Goal: Transaction & Acquisition: Purchase product/service

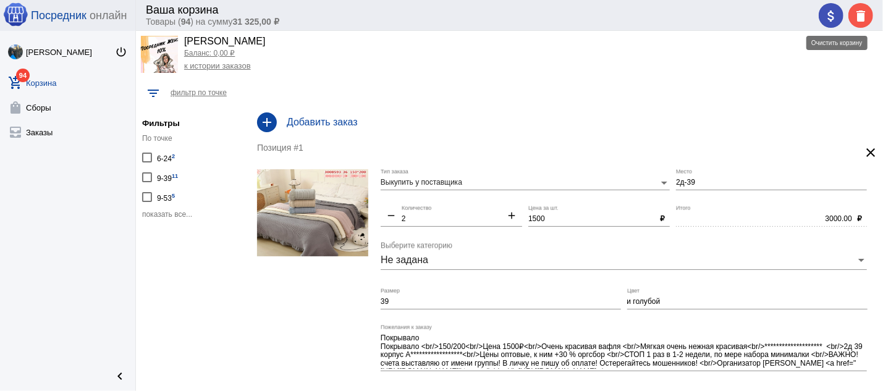
click at [865, 18] on mat-icon "delete" at bounding box center [860, 16] width 15 height 15
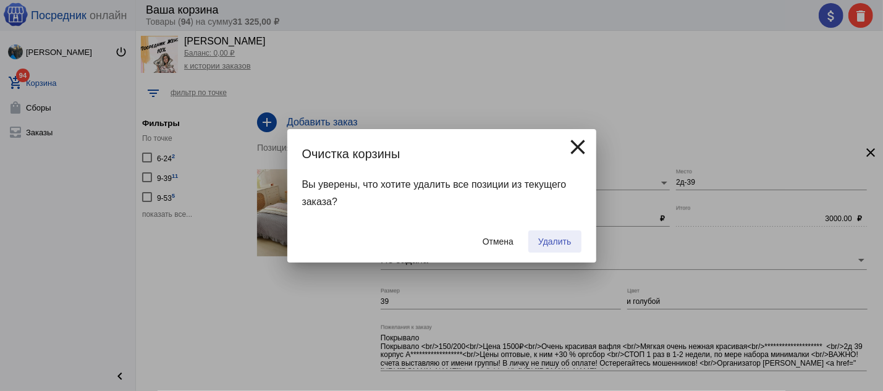
click at [552, 236] on button "Удалить" at bounding box center [554, 241] width 52 height 22
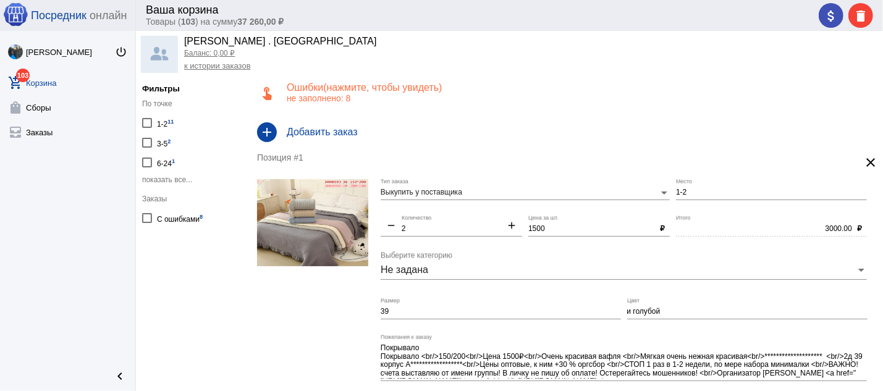
scroll to position [43, 0]
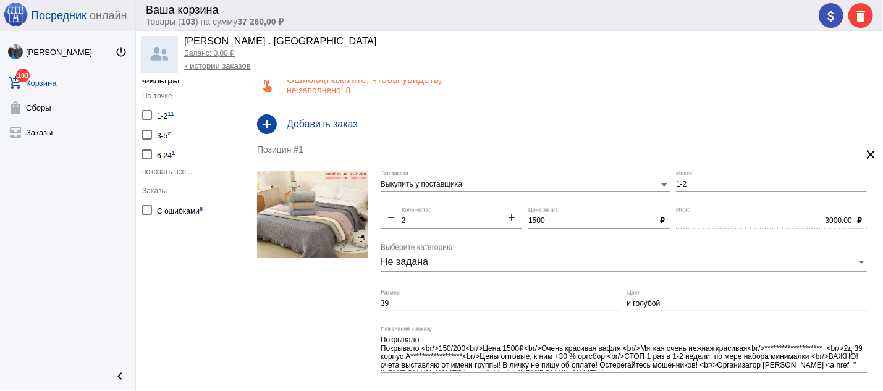
drag, startPoint x: 296, startPoint y: 194, endPoint x: 298, endPoint y: 187, distance: 7.5
click at [297, 191] on img at bounding box center [312, 214] width 111 height 87
drag, startPoint x: 479, startPoint y: 300, endPoint x: 455, endPoint y: 302, distance: 24.2
drag, startPoint x: 455, startPoint y: 302, endPoint x: 356, endPoint y: 298, distance: 98.9
click at [380, 300] on input "39" at bounding box center [500, 304] width 240 height 9
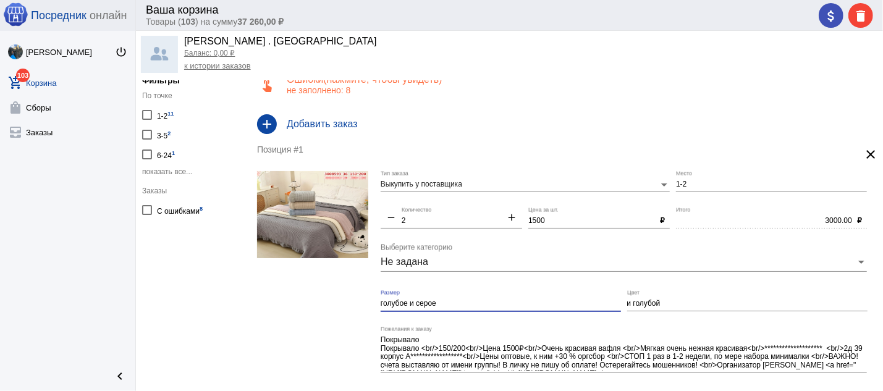
type input "голубое и серое"
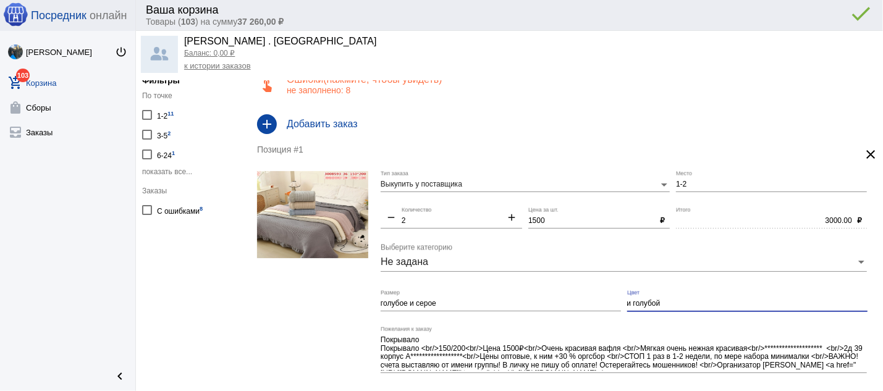
drag, startPoint x: 674, startPoint y: 303, endPoint x: 602, endPoint y: 317, distance: 73.0
click at [627, 308] on input "и голубой" at bounding box center [747, 304] width 240 height 9
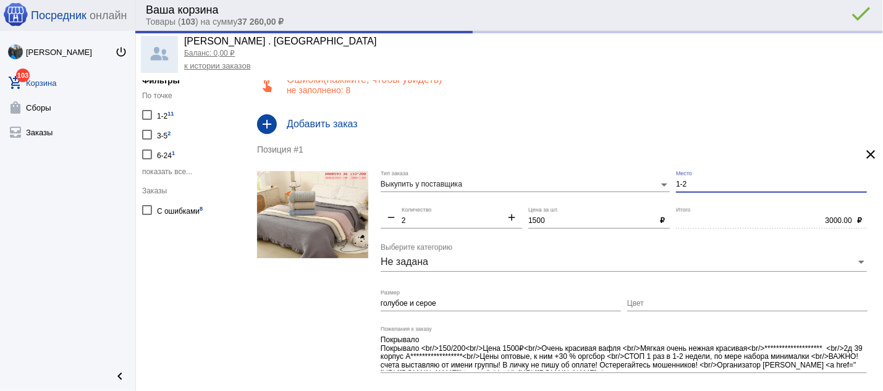
drag, startPoint x: 684, startPoint y: 183, endPoint x: 656, endPoint y: 191, distance: 29.7
click at [676, 189] on input "1-2" at bounding box center [771, 184] width 191 height 9
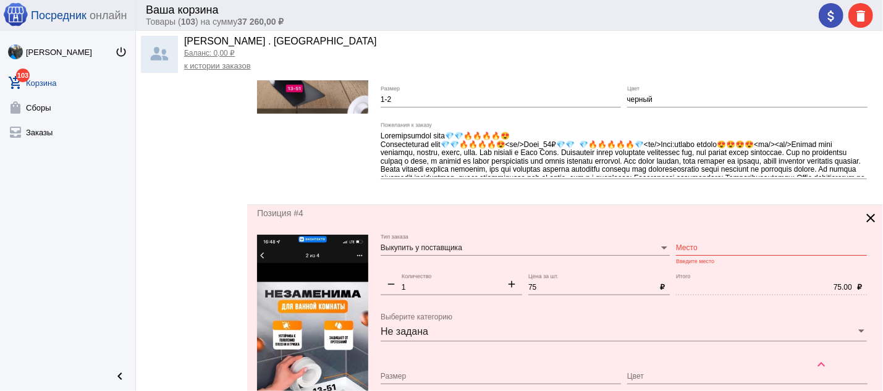
scroll to position [904, 0]
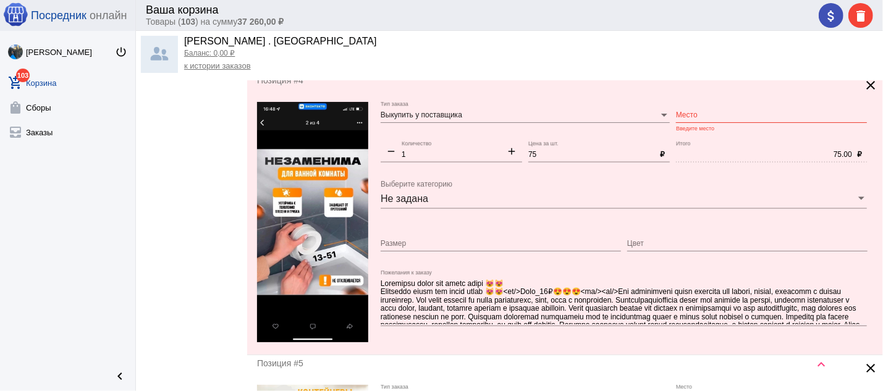
click at [679, 120] on input "Место" at bounding box center [771, 115] width 191 height 9
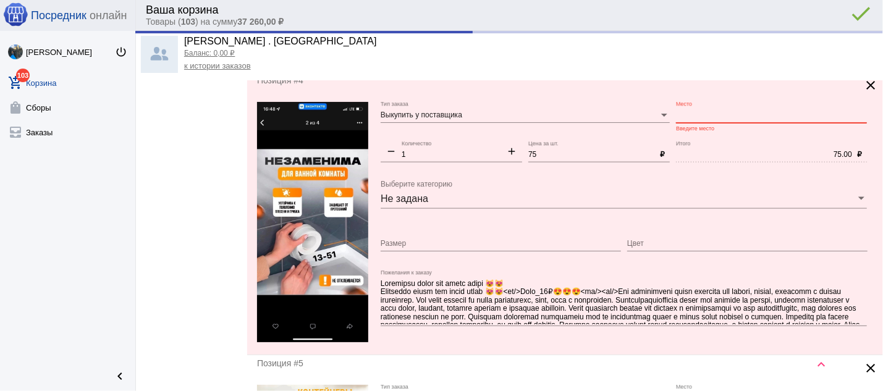
type input "2д-39"
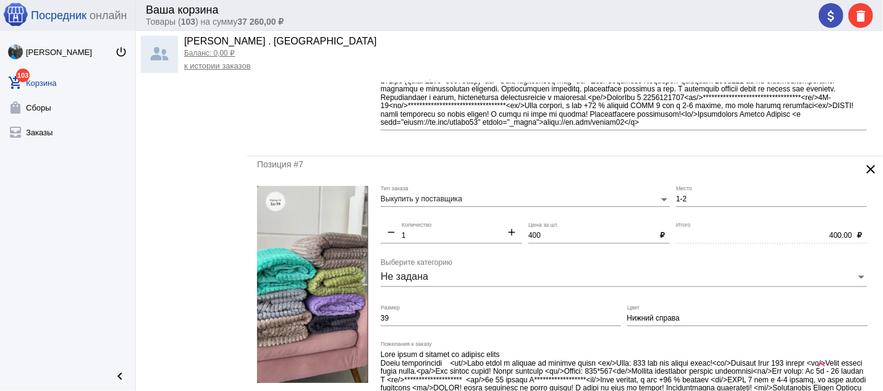
scroll to position [1632, 0]
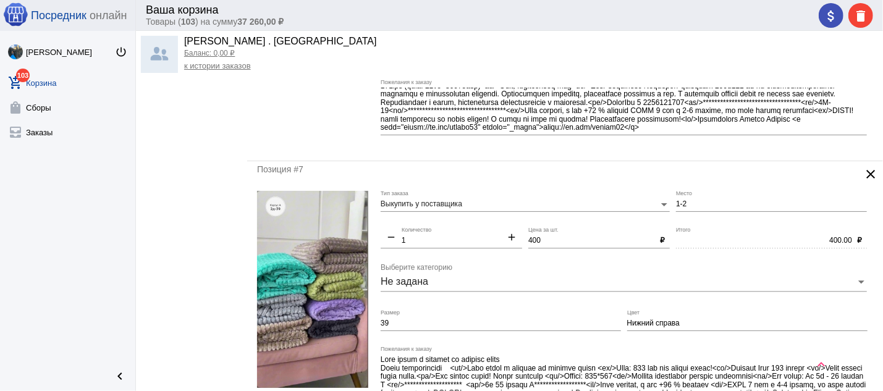
type input "13-51"
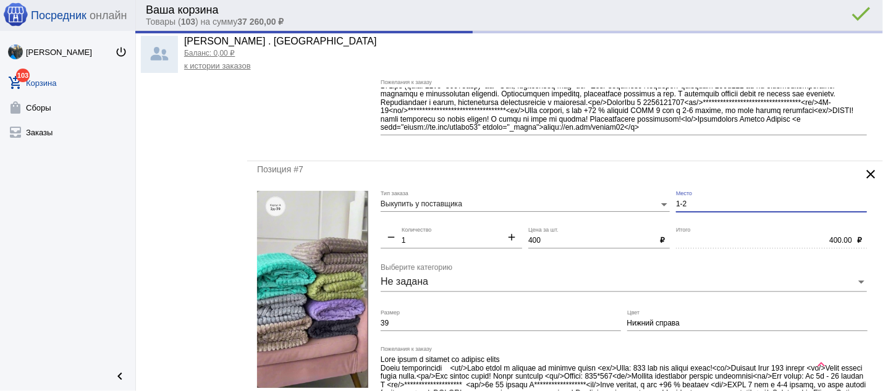
drag, startPoint x: 687, startPoint y: 211, endPoint x: 660, endPoint y: 205, distance: 27.9
click at [676, 205] on input "1-2" at bounding box center [771, 204] width 191 height 9
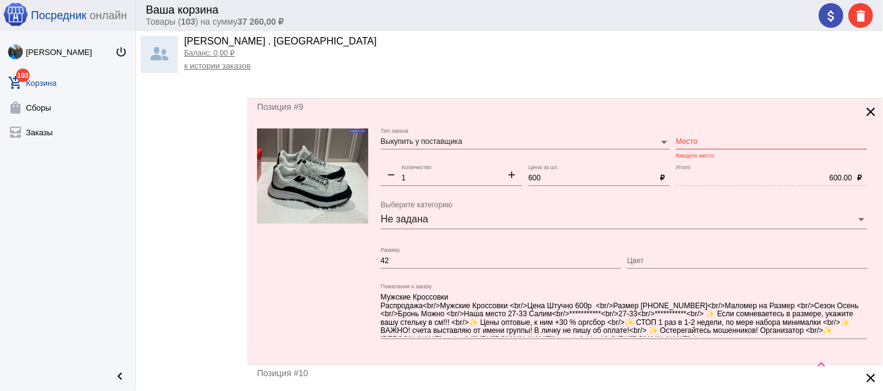
scroll to position [2228, 0]
click at [682, 146] on input "Место" at bounding box center [771, 142] width 191 height 9
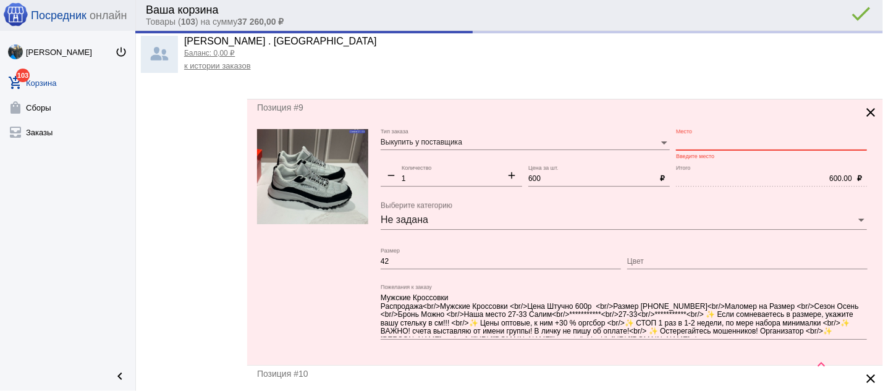
type input "2д-39"
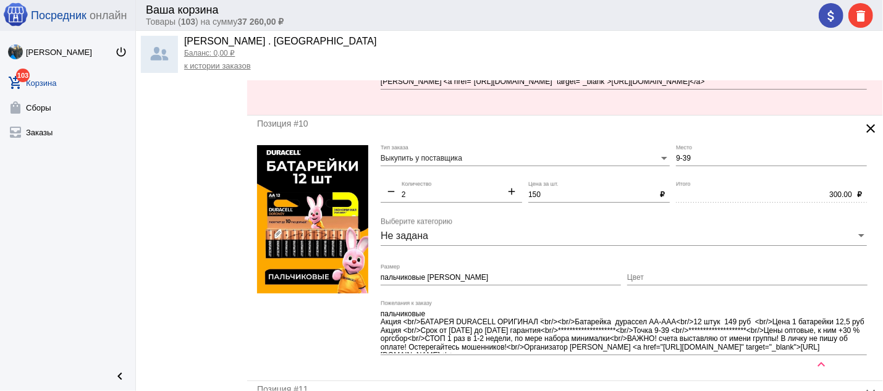
scroll to position [2493, 0]
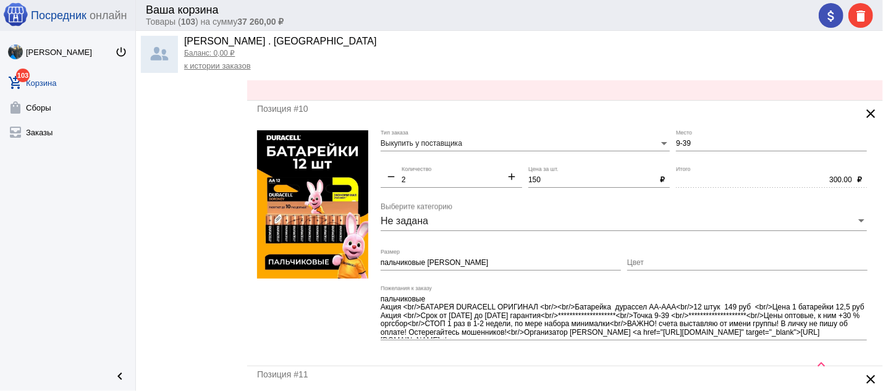
type input "27-33"
click at [448, 267] on input "пальчиковые [PERSON_NAME]" at bounding box center [500, 263] width 240 height 9
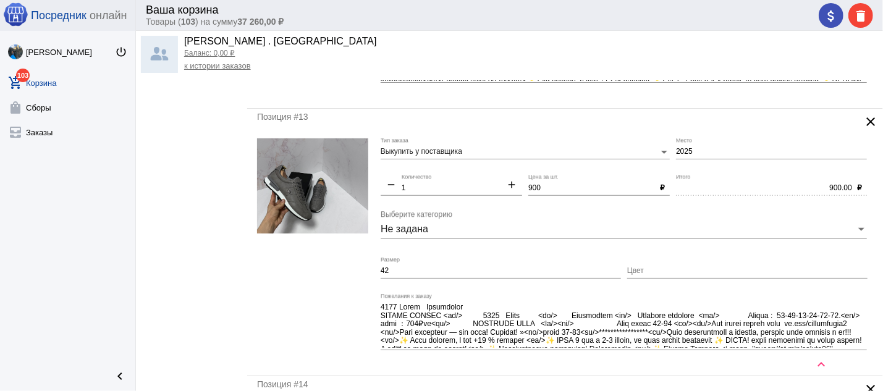
scroll to position [3287, 0]
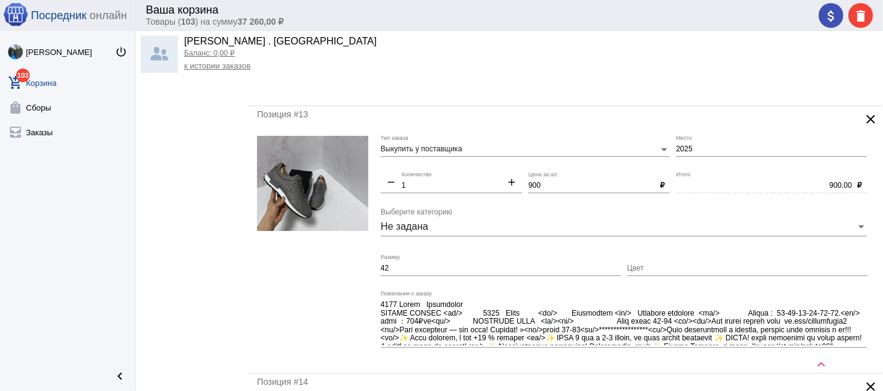
type input "пальчиковые"
drag, startPoint x: 673, startPoint y: 151, endPoint x: 660, endPoint y: 152, distance: 13.0
click at [676, 152] on input "2025" at bounding box center [771, 149] width 191 height 9
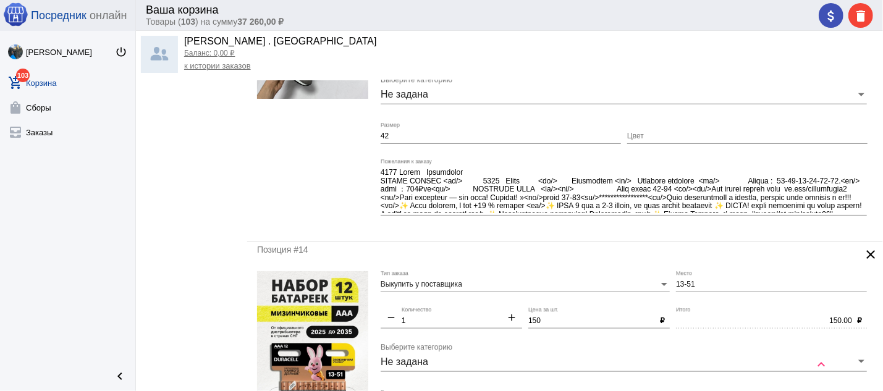
scroll to position [3552, 0]
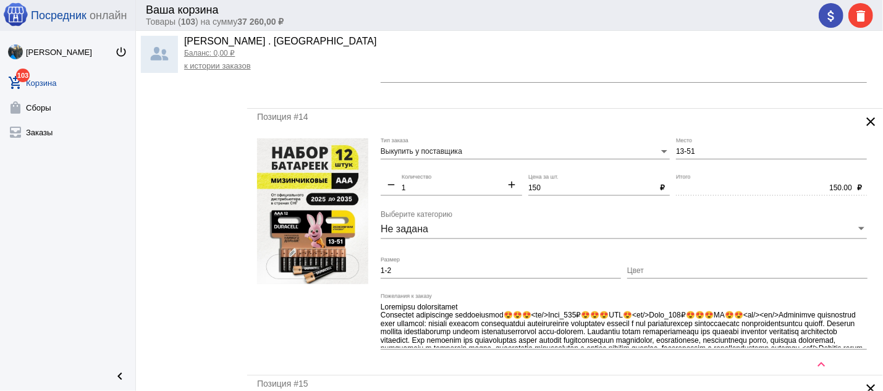
type input "28-49"
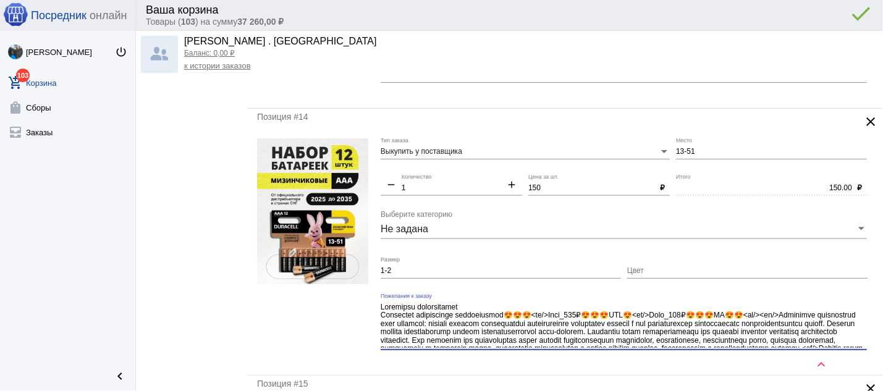
drag, startPoint x: 480, startPoint y: 319, endPoint x: 373, endPoint y: 320, distance: 106.9
click at [380, 320] on textarea "Пожелания к заказу" at bounding box center [623, 325] width 486 height 46
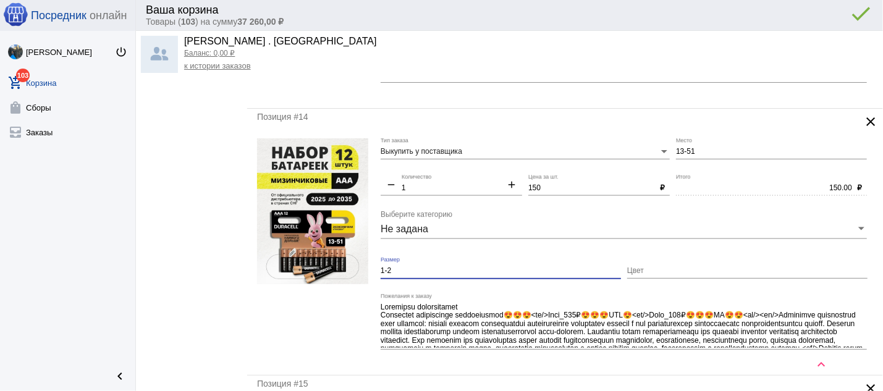
drag, startPoint x: 403, startPoint y: 284, endPoint x: 365, endPoint y: 290, distance: 38.2
click at [380, 275] on input "1-2" at bounding box center [500, 271] width 240 height 9
paste input "Батарейки мизинчиковые"
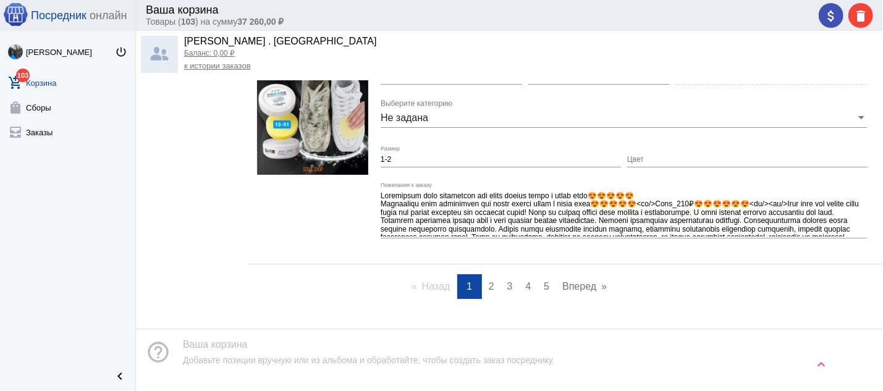
scroll to position [5315, 0]
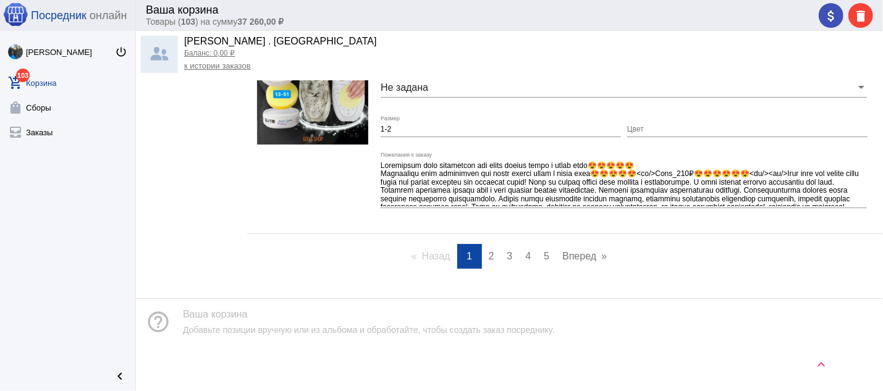
type input "Батарейки мизинчиковые"
click at [489, 254] on span "2" at bounding box center [492, 256] width 6 height 10
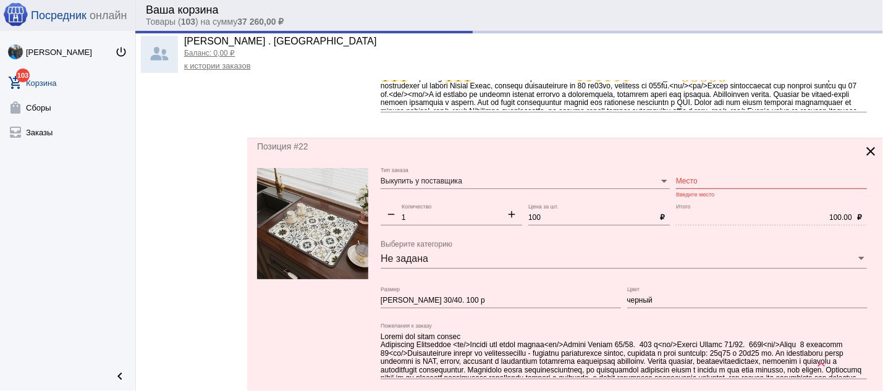
scroll to position [331, 0]
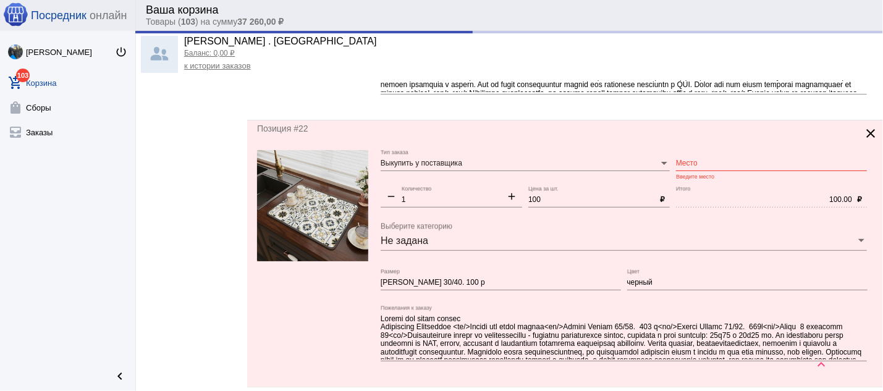
click at [687, 164] on input "Место" at bounding box center [771, 163] width 191 height 9
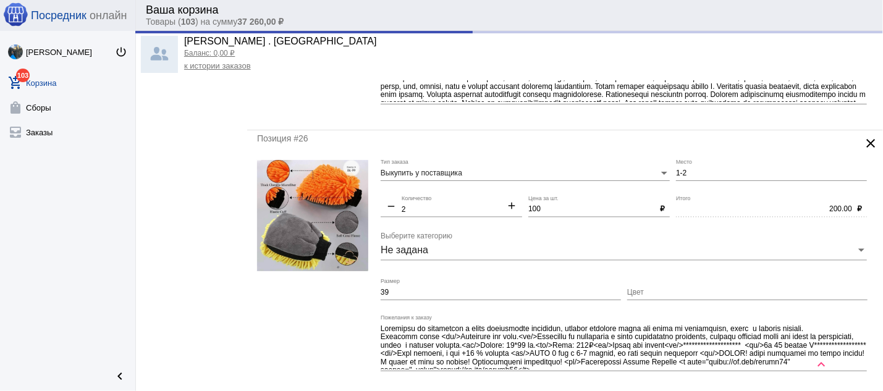
scroll to position [1390, 0]
type input "9-39"
drag, startPoint x: 684, startPoint y: 180, endPoint x: 653, endPoint y: 178, distance: 30.9
click at [676, 177] on input "1-2" at bounding box center [771, 173] width 191 height 9
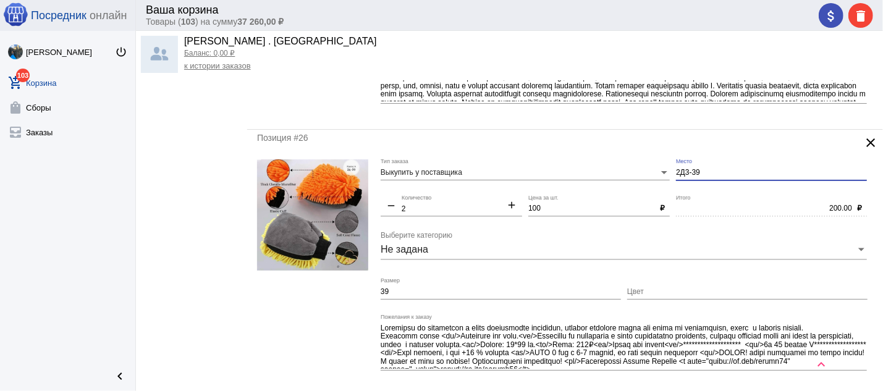
click at [682, 173] on input "2Д3-39" at bounding box center [771, 173] width 191 height 9
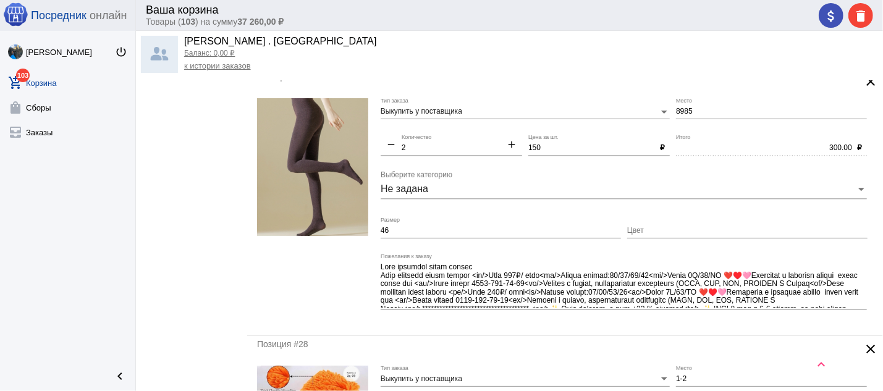
scroll to position [1721, 0]
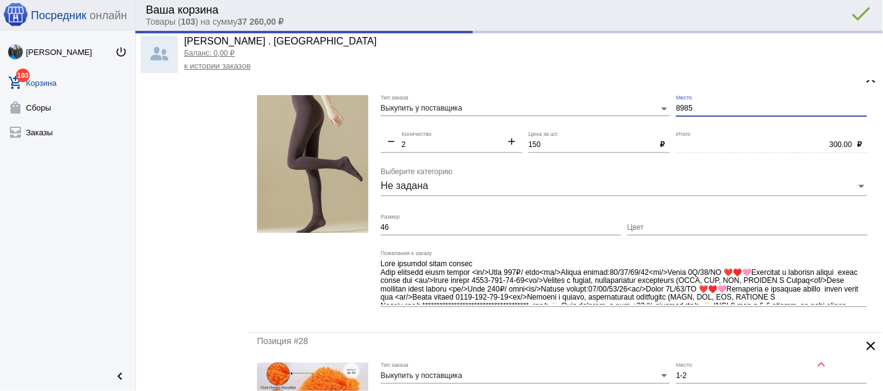
type input "2д-39"
drag, startPoint x: 703, startPoint y: 116, endPoint x: 657, endPoint y: 112, distance: 46.5
click at [676, 113] on input "8985" at bounding box center [771, 108] width 191 height 9
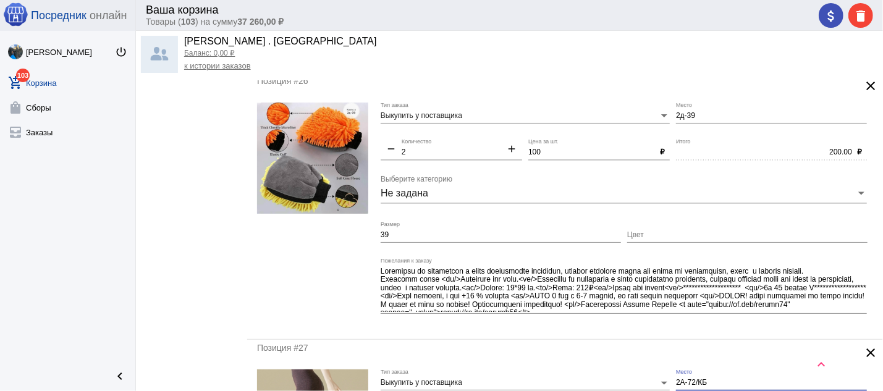
scroll to position [1456, 0]
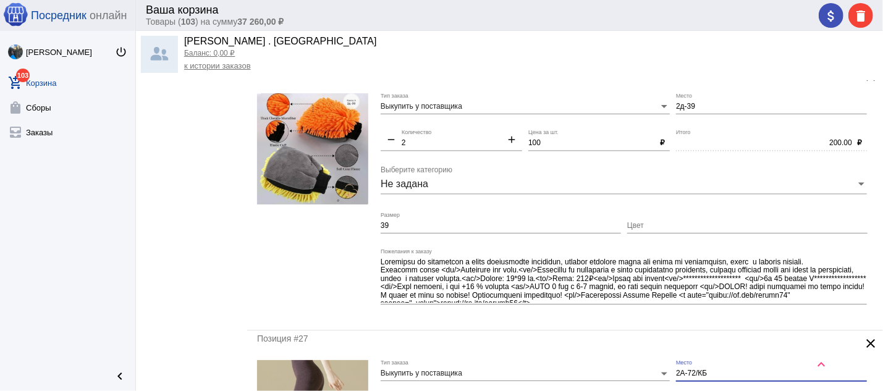
type input "2А-72/КБ"
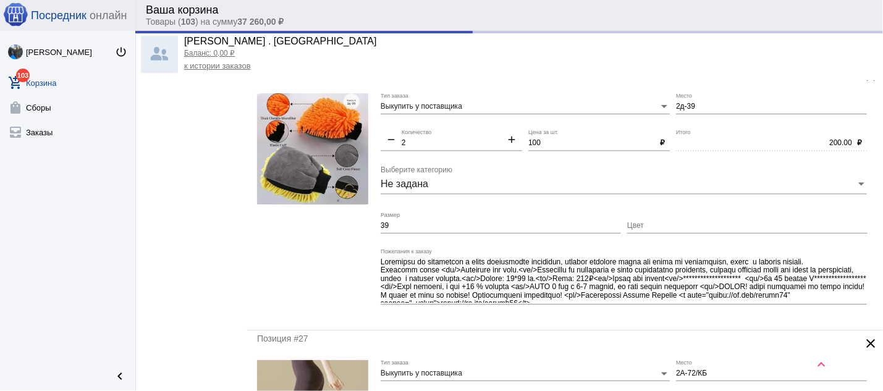
click at [505, 143] on mat-icon "add" at bounding box center [511, 140] width 21 height 15
type input "3"
type input "2а-72/кб"
type input "300.00"
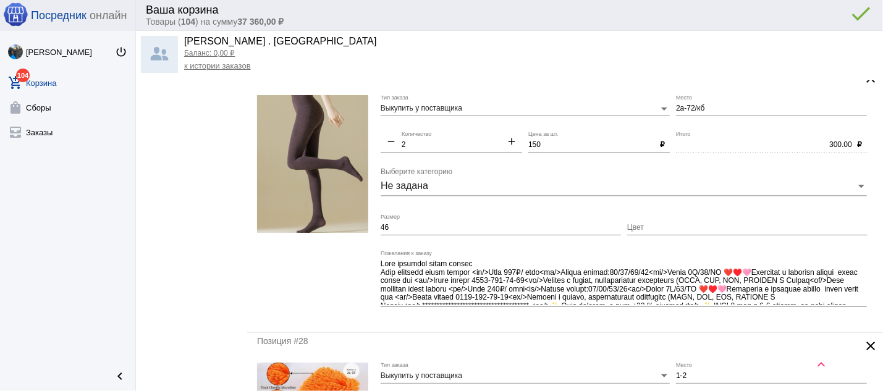
scroll to position [1920, 0]
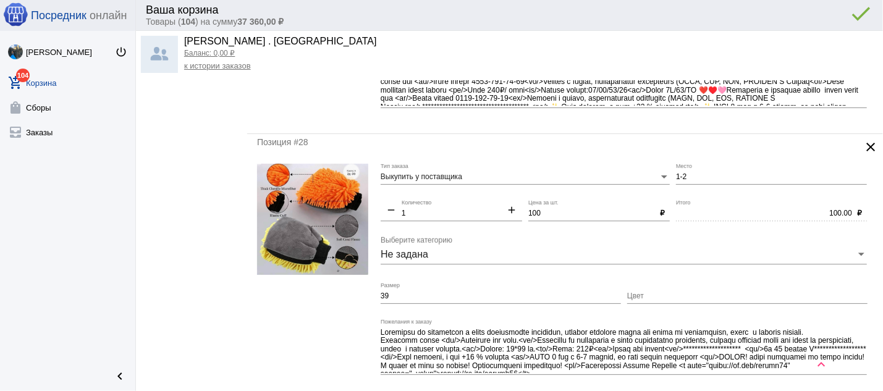
click at [863, 151] on mat-icon "clear" at bounding box center [870, 147] width 15 height 15
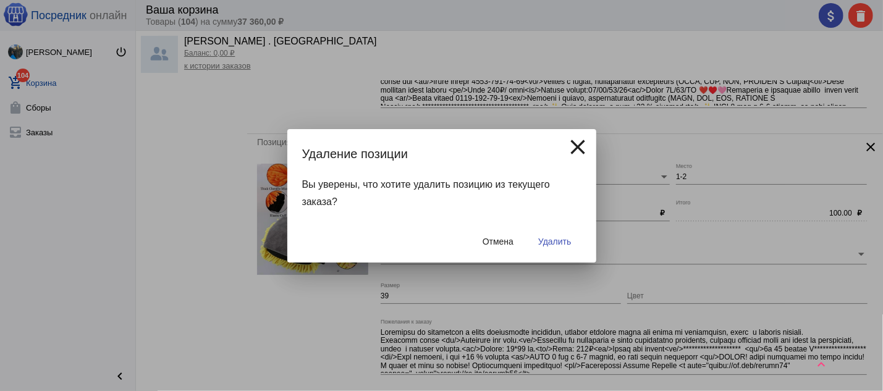
click at [555, 235] on button "Удалить" at bounding box center [554, 241] width 52 height 22
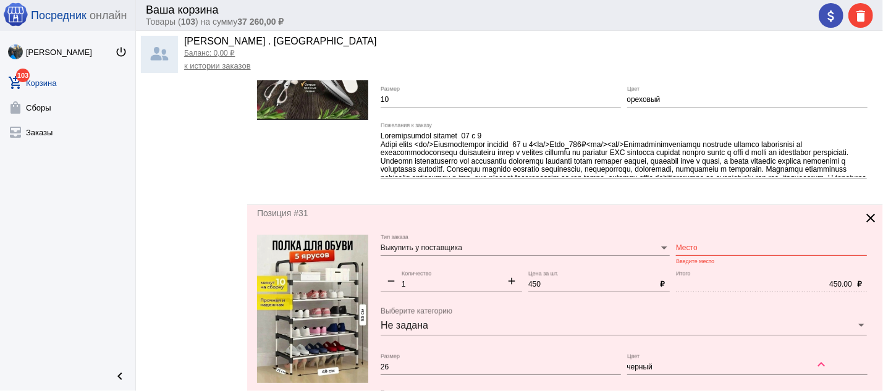
scroll to position [2516, 0]
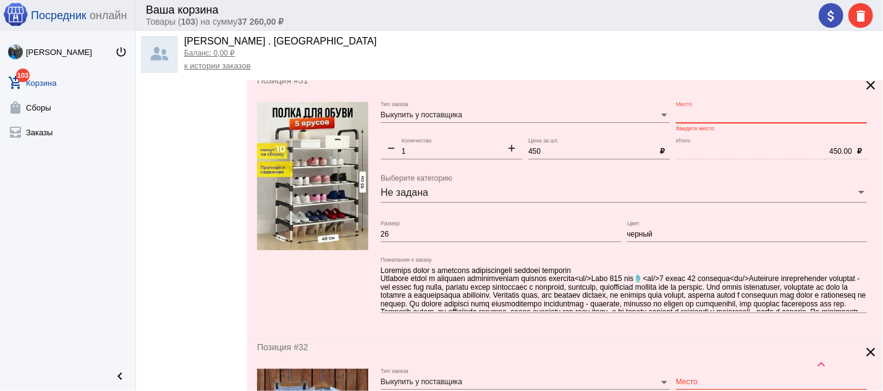
click at [693, 120] on input "Место" at bounding box center [771, 115] width 191 height 9
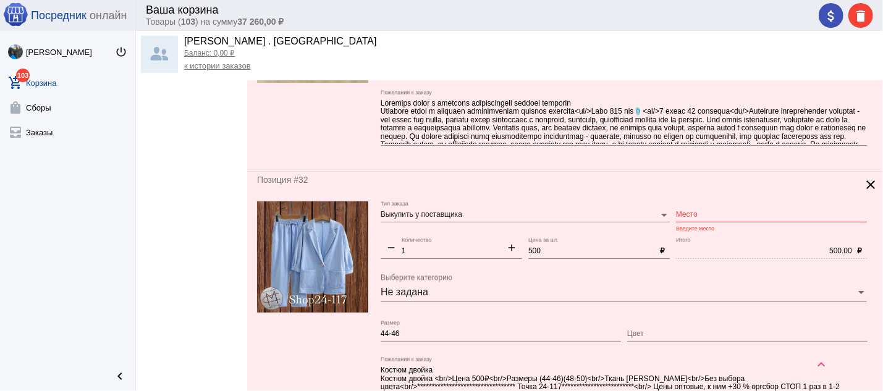
scroll to position [2715, 0]
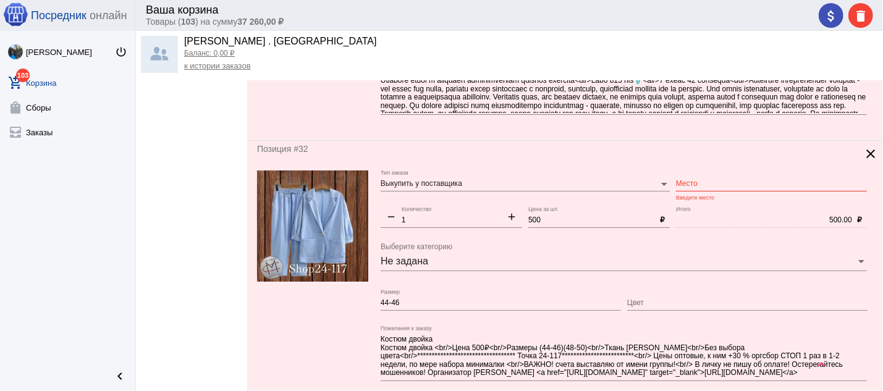
type input "9-39"
click at [691, 188] on input "Место" at bounding box center [771, 184] width 191 height 9
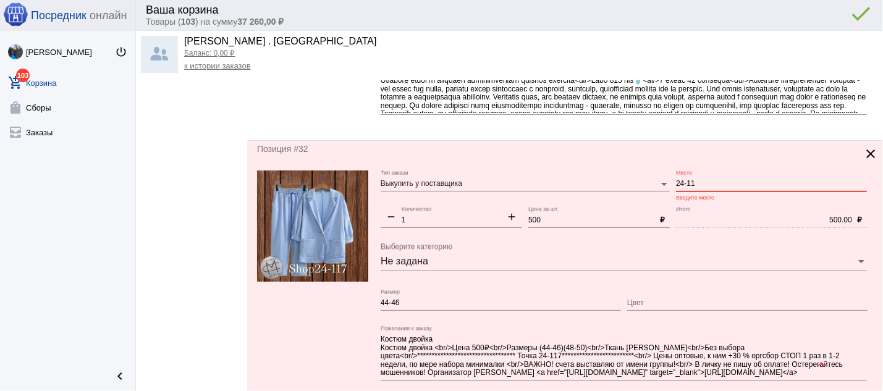
type input "24-117"
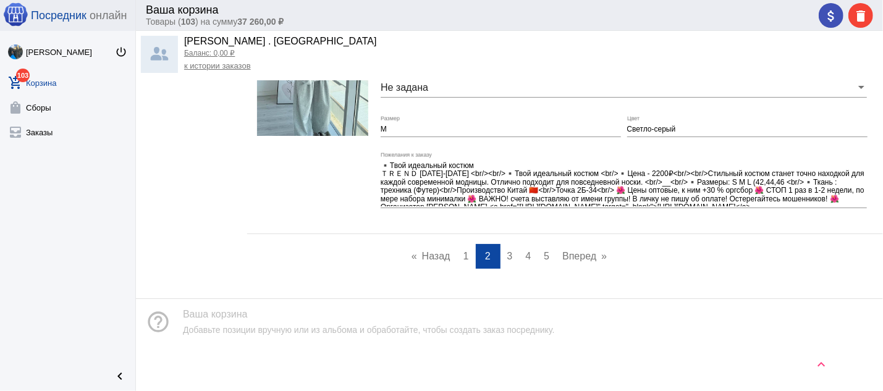
scroll to position [5311, 0]
click at [507, 253] on span "3" at bounding box center [510, 256] width 6 height 10
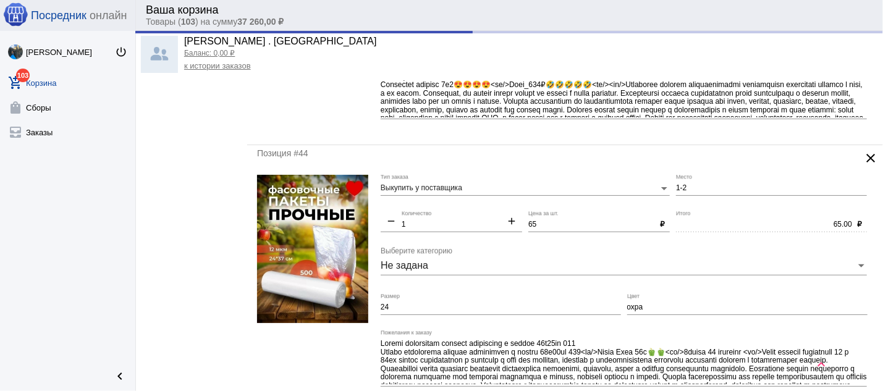
scroll to position [596, 0]
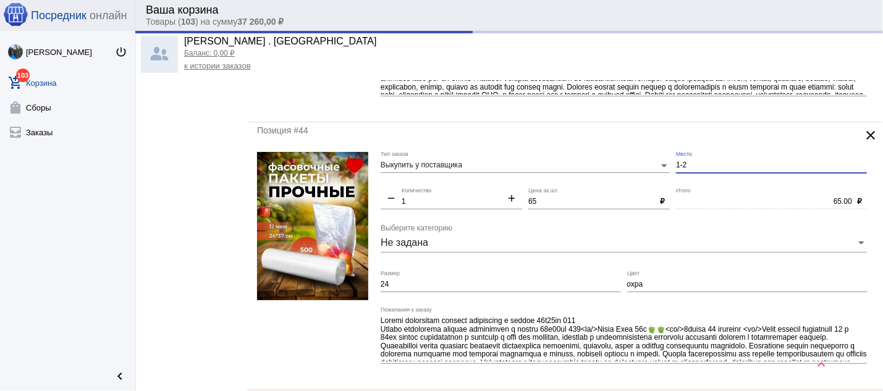
drag, startPoint x: 687, startPoint y: 166, endPoint x: 657, endPoint y: 169, distance: 31.0
click at [676, 169] on input "1-2" at bounding box center [771, 165] width 191 height 9
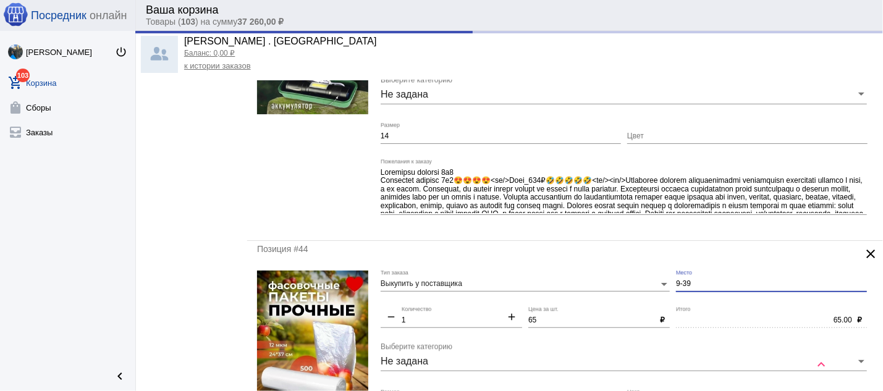
scroll to position [530, 0]
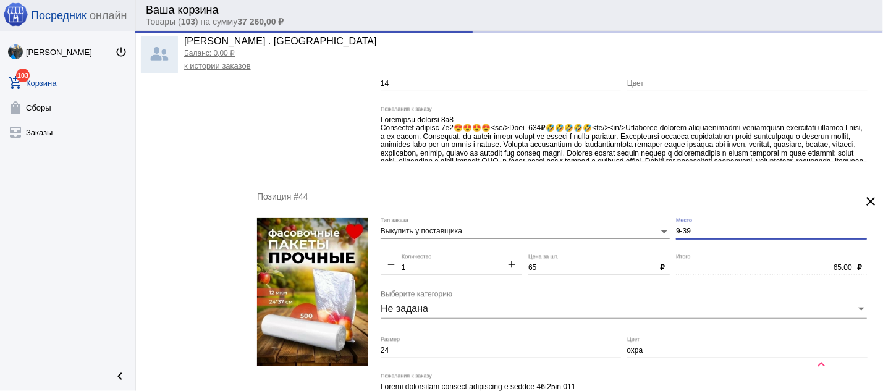
type input "9-39"
click at [508, 269] on mat-icon "add" at bounding box center [511, 265] width 21 height 15
type input "3"
type input "195.00"
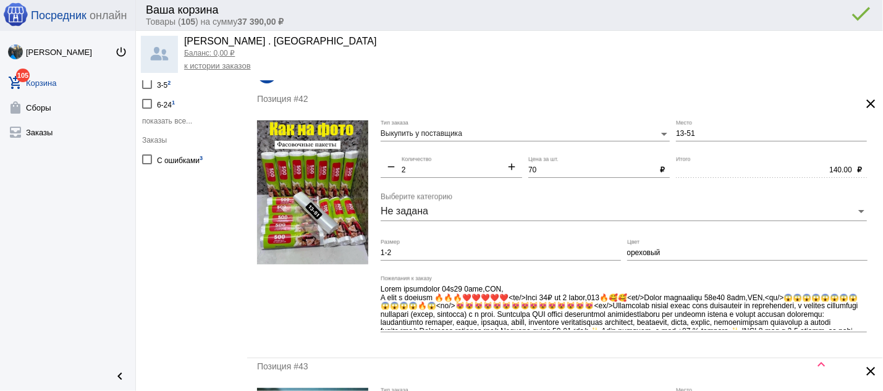
scroll to position [66, 0]
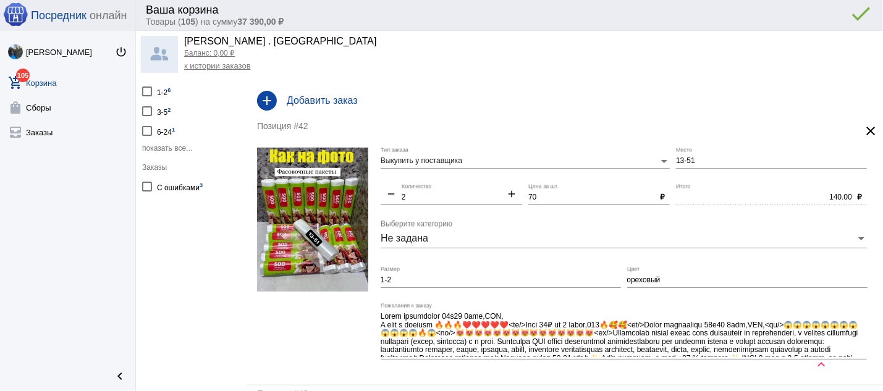
click at [863, 128] on mat-icon "clear" at bounding box center [870, 131] width 15 height 15
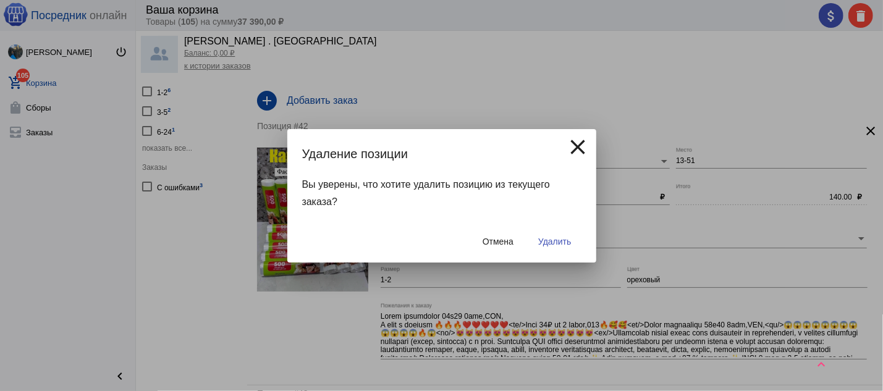
click at [553, 244] on span "Удалить" at bounding box center [554, 242] width 33 height 10
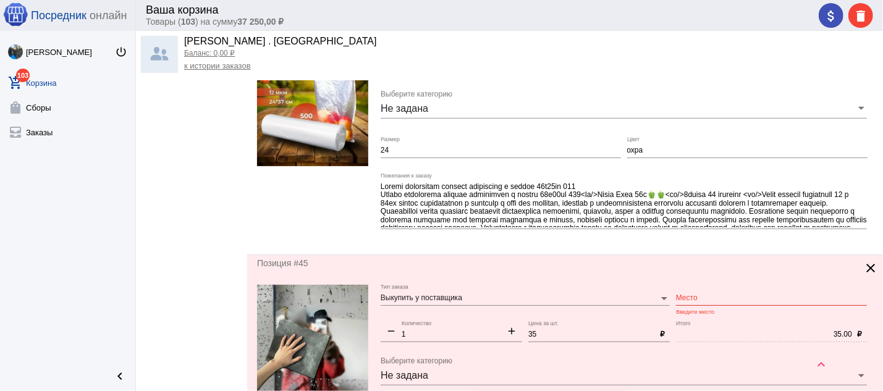
scroll to position [596, 0]
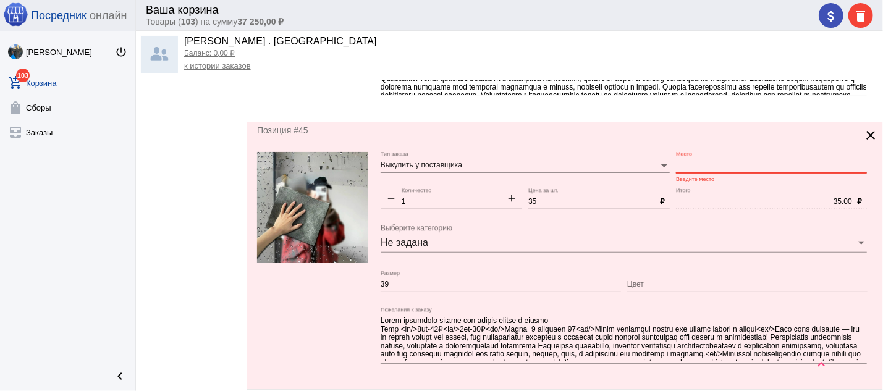
click at [676, 169] on input "Место" at bounding box center [771, 165] width 191 height 9
type input "9-39"
click at [506, 196] on mat-icon "add" at bounding box center [511, 199] width 21 height 15
type input "2"
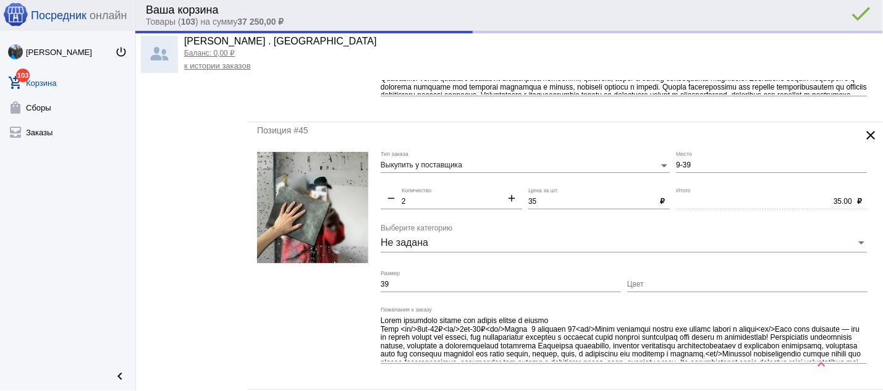
type input "70.00"
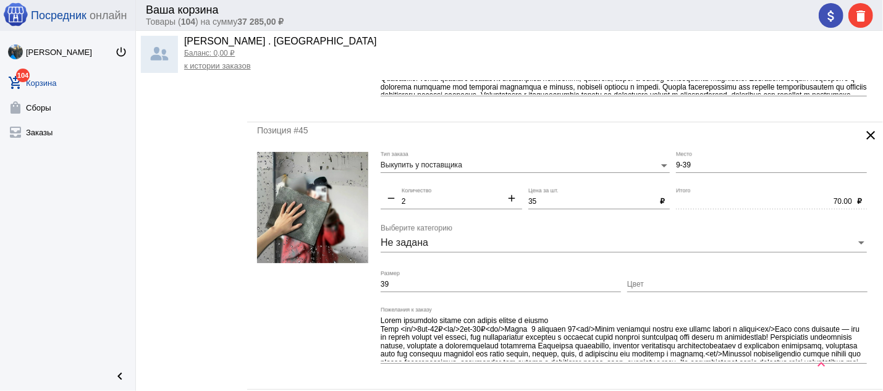
click at [506, 202] on mat-icon "add" at bounding box center [511, 199] width 21 height 15
type input "3"
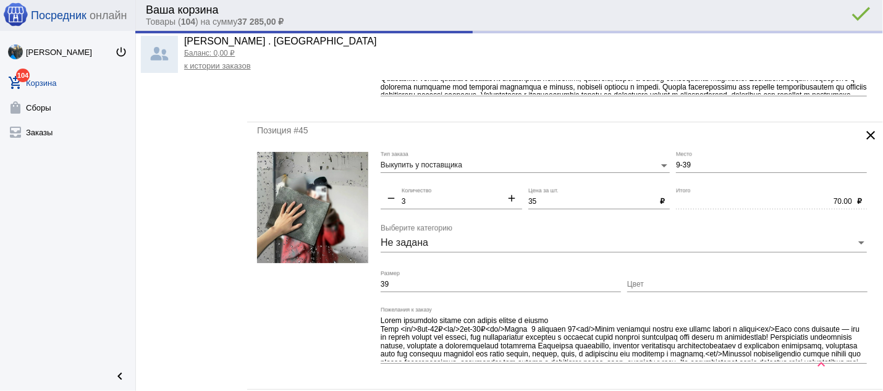
type input "105.00"
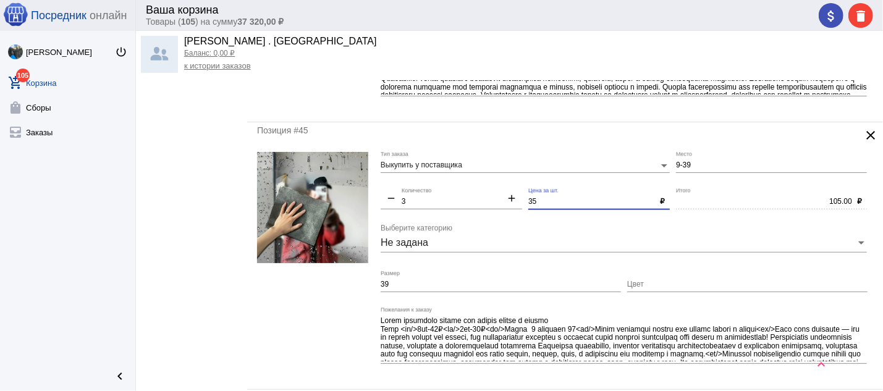
drag, startPoint x: 543, startPoint y: 204, endPoint x: 519, endPoint y: 211, distance: 24.4
click at [528, 206] on input "35" at bounding box center [591, 202] width 127 height 9
type input "30"
click at [562, 324] on textarea "Пожелания к заказу" at bounding box center [623, 339] width 486 height 46
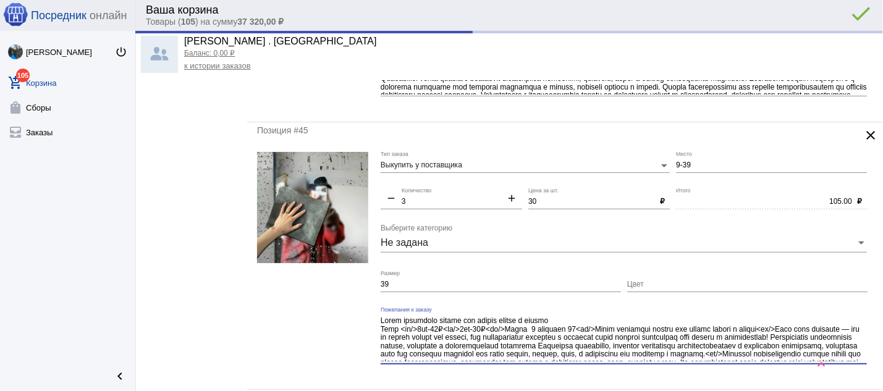
type input "90.00"
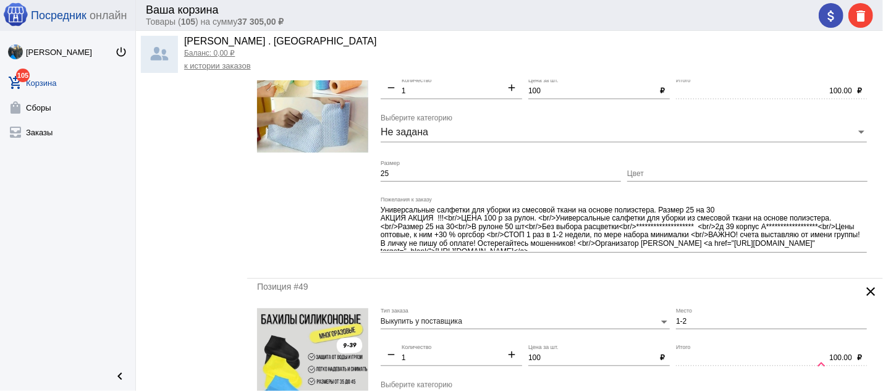
scroll to position [1390, 0]
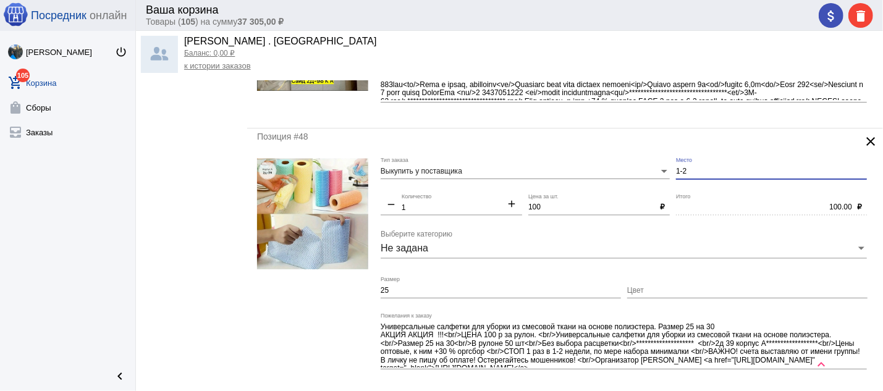
drag, startPoint x: 681, startPoint y: 177, endPoint x: 662, endPoint y: 175, distance: 19.2
click at [676, 175] on input "1-2" at bounding box center [771, 171] width 191 height 9
drag, startPoint x: 701, startPoint y: 174, endPoint x: 669, endPoint y: 174, distance: 32.1
click at [676, 174] on input "2Д-39" at bounding box center [771, 171] width 191 height 9
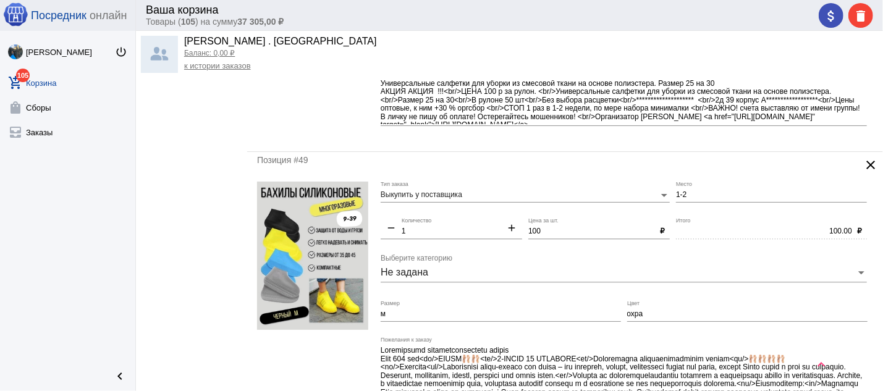
scroll to position [1655, 0]
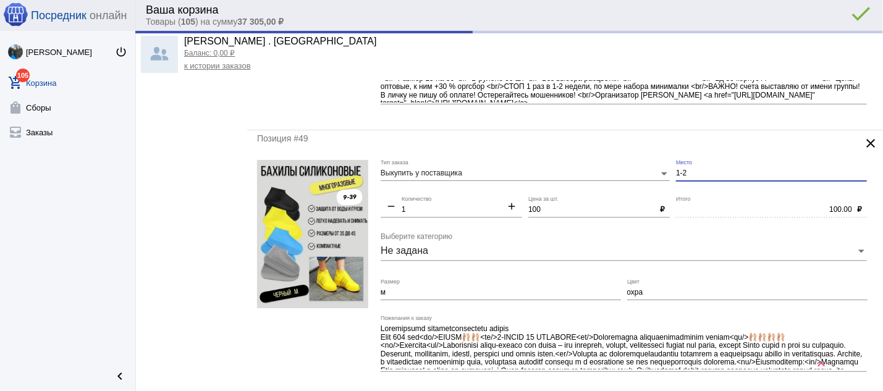
type input "2д-39"
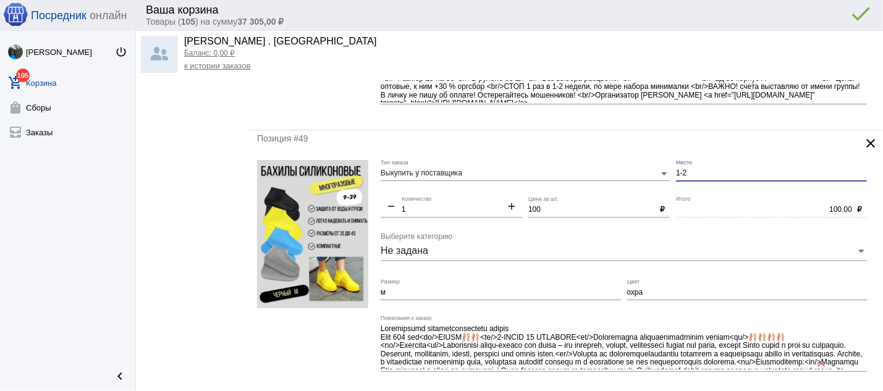
drag, startPoint x: 691, startPoint y: 178, endPoint x: 668, endPoint y: 188, distance: 24.9
click at [676, 178] on input "1-2" at bounding box center [771, 173] width 191 height 9
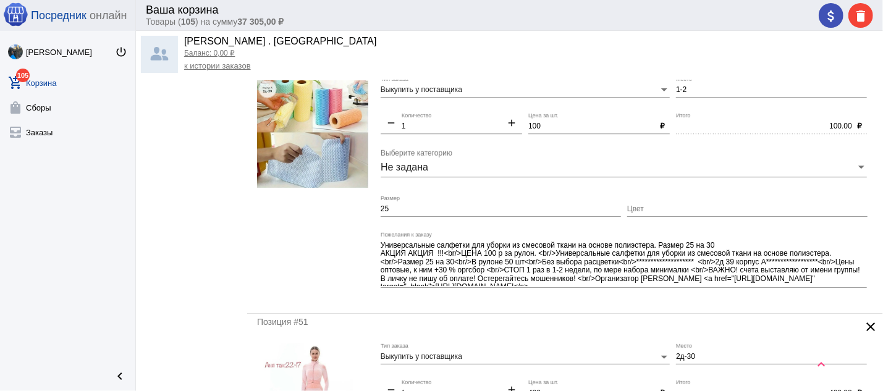
scroll to position [1986, 0]
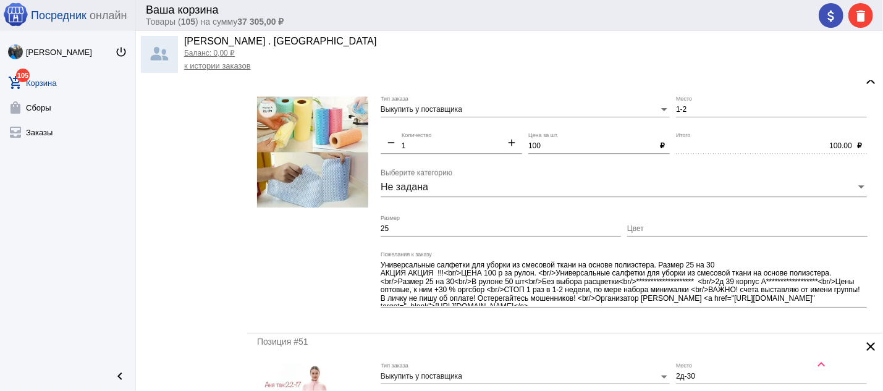
type input "9-39"
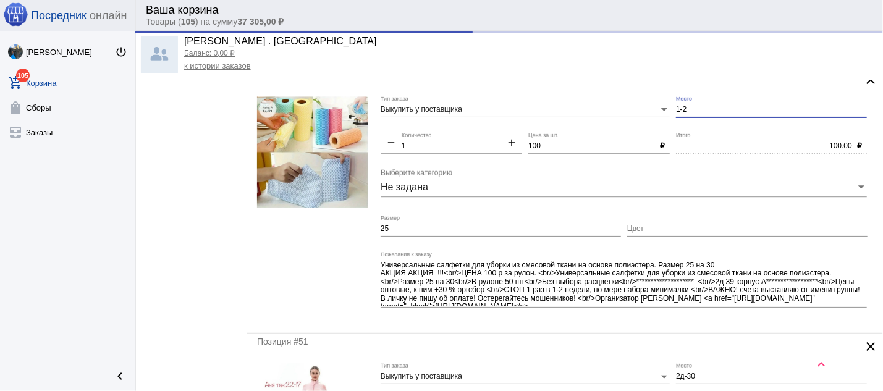
drag, startPoint x: 685, startPoint y: 118, endPoint x: 664, endPoint y: 119, distance: 21.0
click at [676, 114] on input "1-2" at bounding box center [771, 110] width 191 height 9
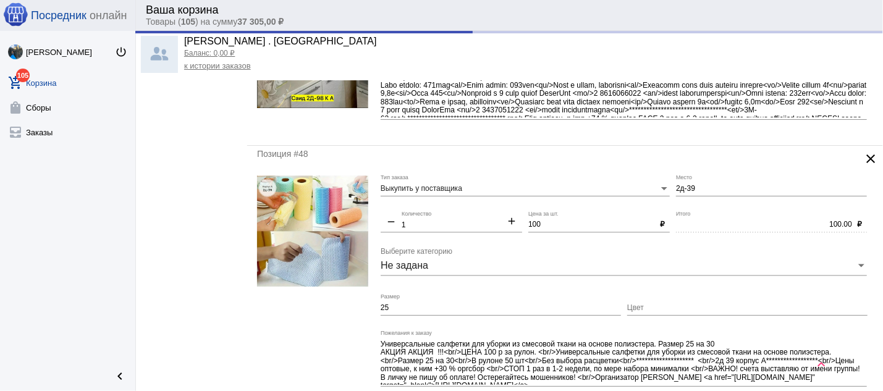
scroll to position [1390, 0]
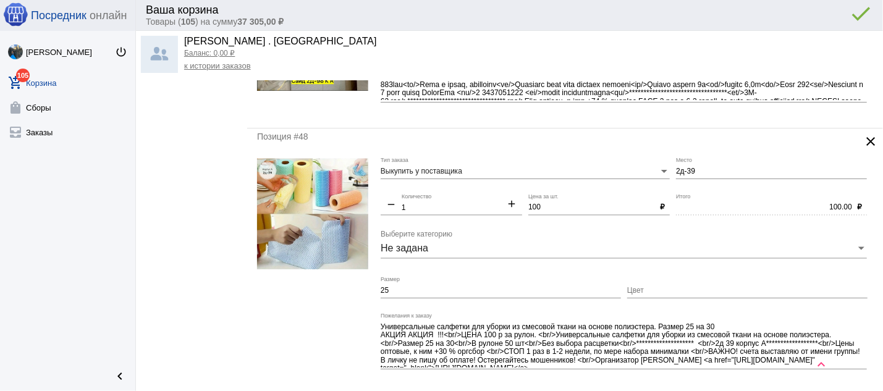
click at [506, 212] on mat-icon "add" at bounding box center [511, 205] width 21 height 15
type input "2"
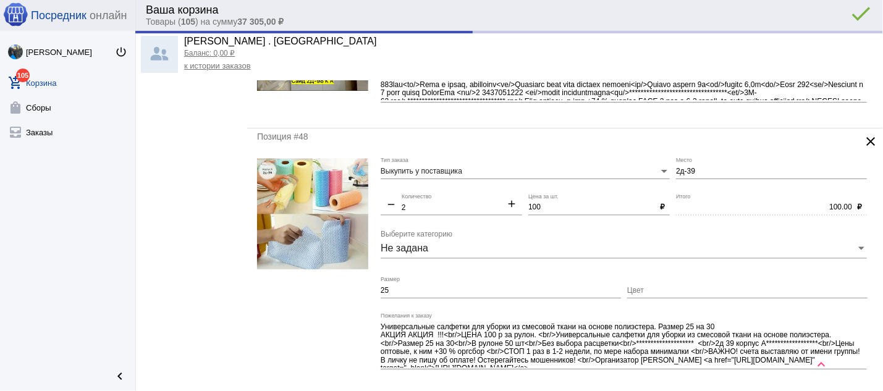
type input "200.00"
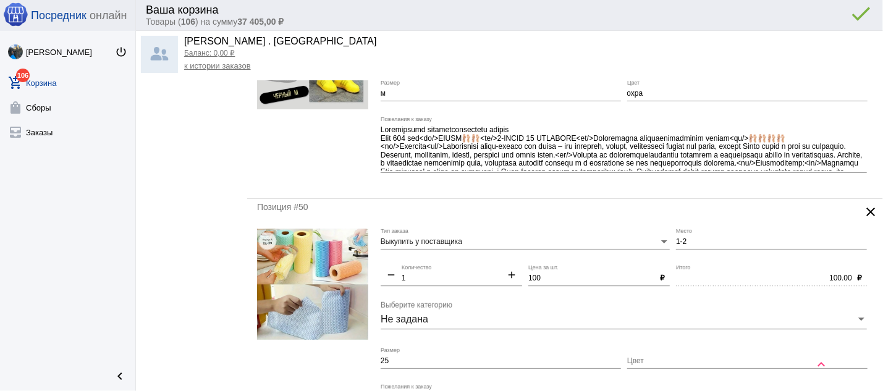
scroll to position [1920, 0]
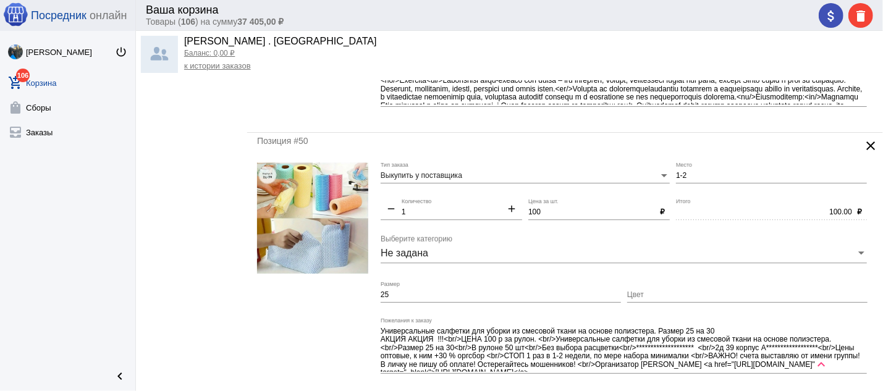
click at [863, 151] on mat-icon "clear" at bounding box center [870, 145] width 15 height 15
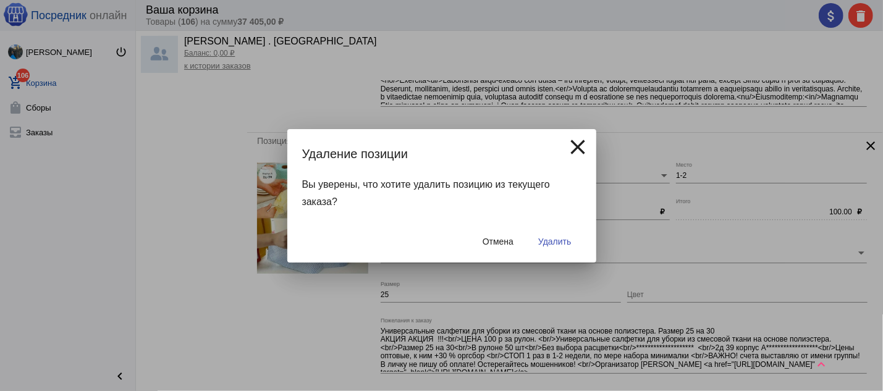
click at [567, 240] on span "Удалить" at bounding box center [554, 242] width 33 height 10
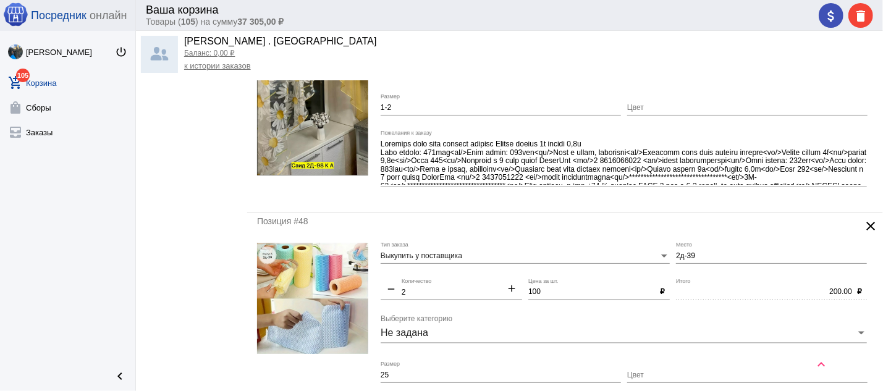
scroll to position [1390, 0]
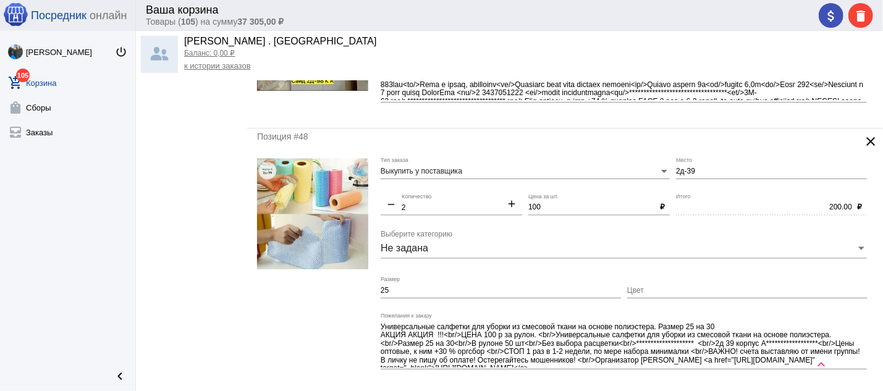
click at [511, 209] on mat-icon "add" at bounding box center [511, 205] width 21 height 15
type input "3"
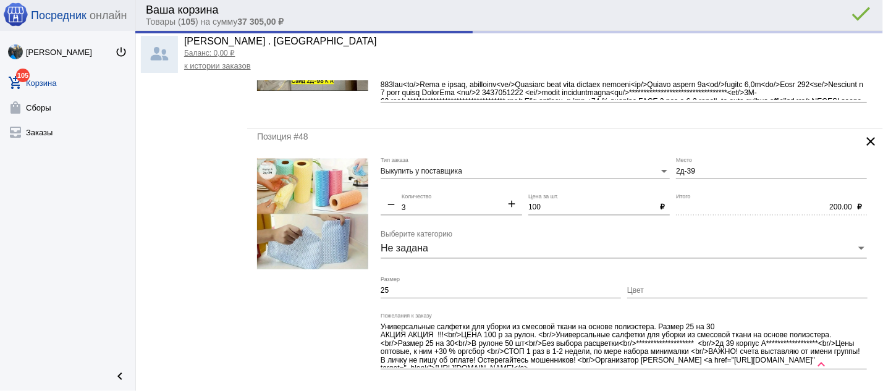
type input "300.00"
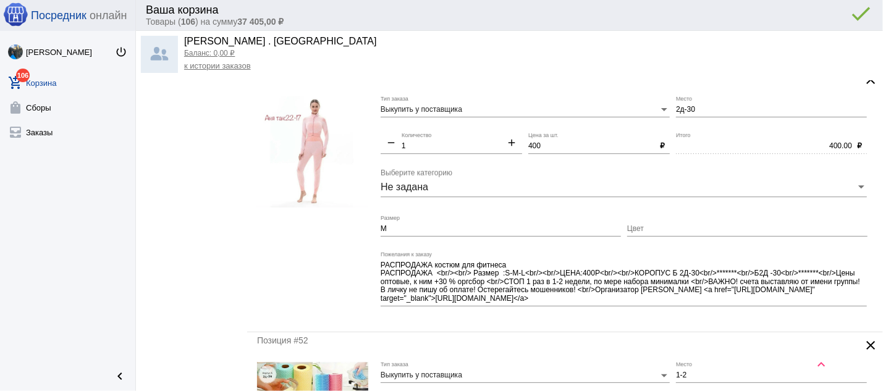
scroll to position [2052, 0]
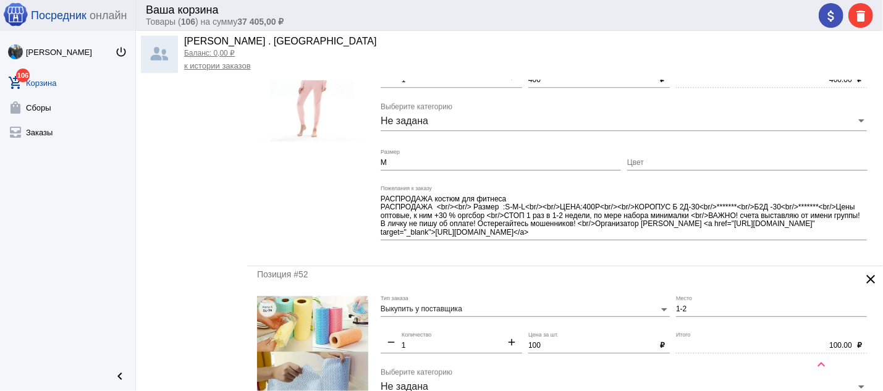
click at [863, 283] on mat-icon "clear" at bounding box center [870, 279] width 15 height 15
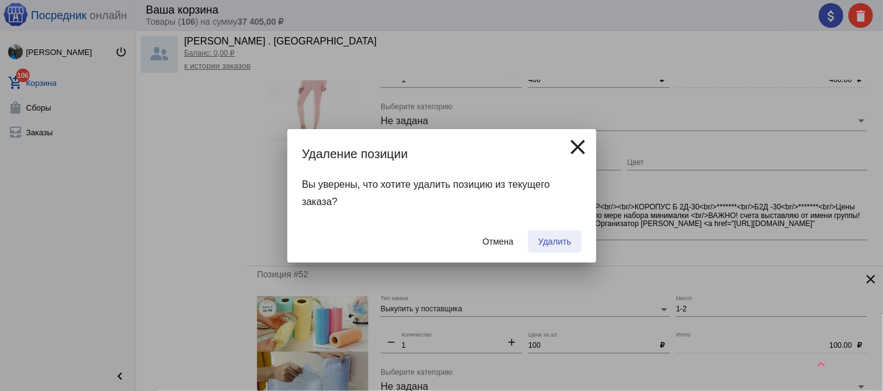
click at [565, 237] on span "Удалить" at bounding box center [554, 242] width 33 height 10
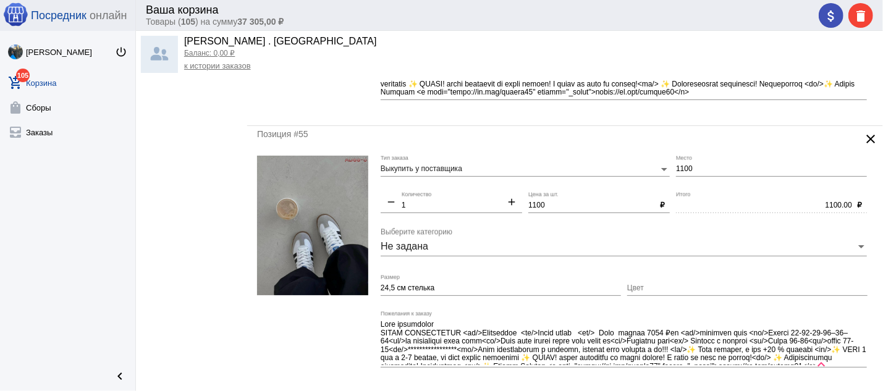
scroll to position [2781, 0]
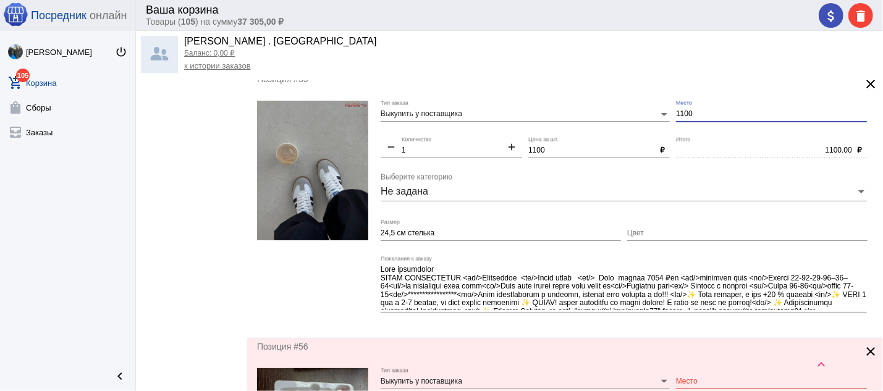
drag, startPoint x: 692, startPoint y: 124, endPoint x: 637, endPoint y: 120, distance: 54.4
click at [676, 119] on input "1100" at bounding box center [771, 114] width 191 height 9
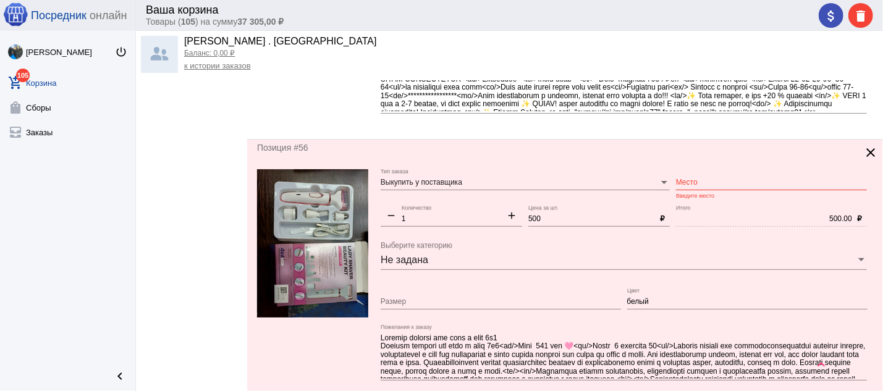
scroll to position [3046, 0]
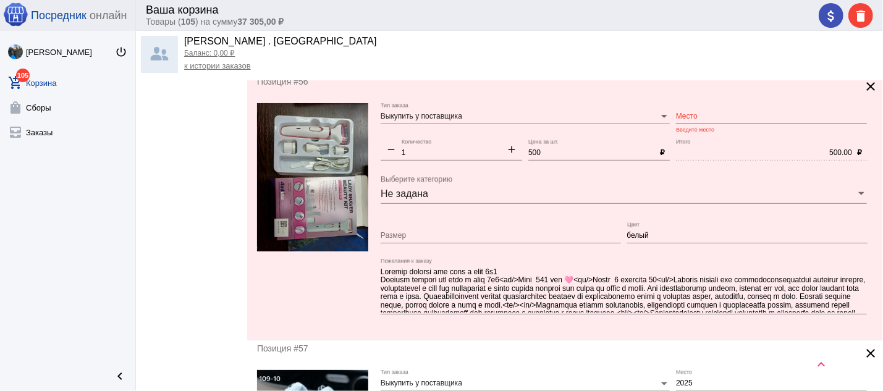
type input "28-35"
click at [733, 122] on div "Место" at bounding box center [771, 113] width 191 height 21
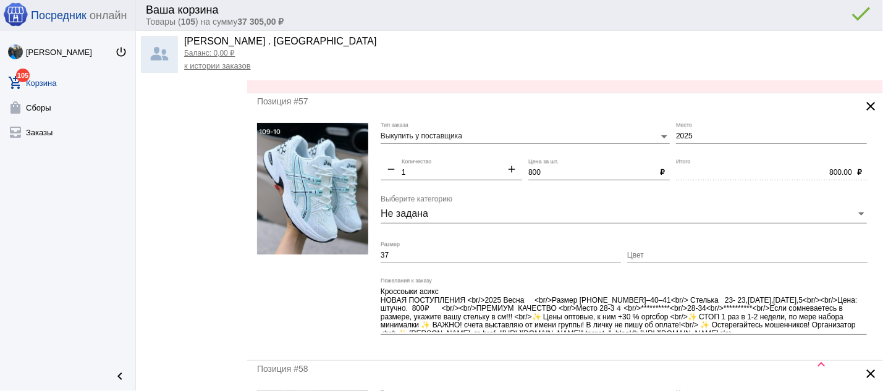
scroll to position [3311, 0]
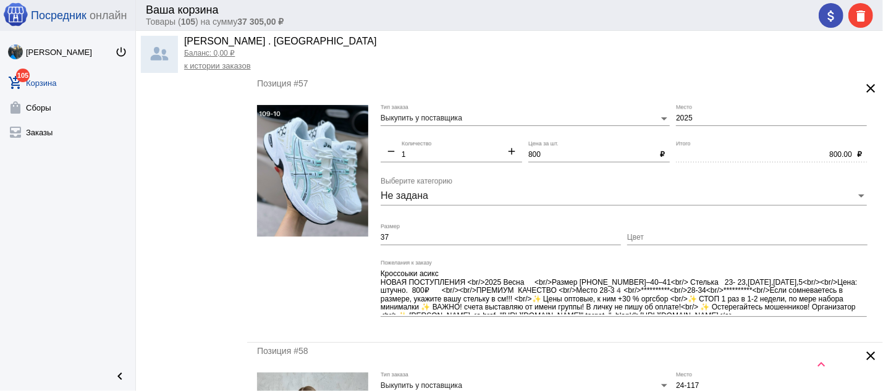
type input "9-39"
click at [342, 201] on img at bounding box center [312, 171] width 111 height 132
click at [686, 123] on input "2025" at bounding box center [771, 118] width 191 height 9
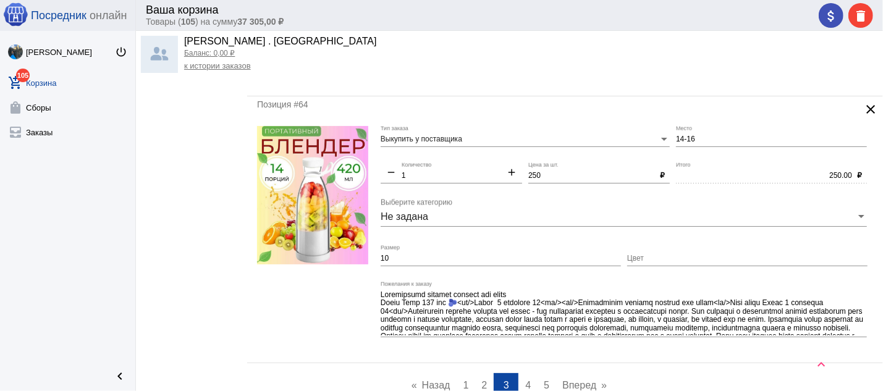
scroll to position [5165, 0]
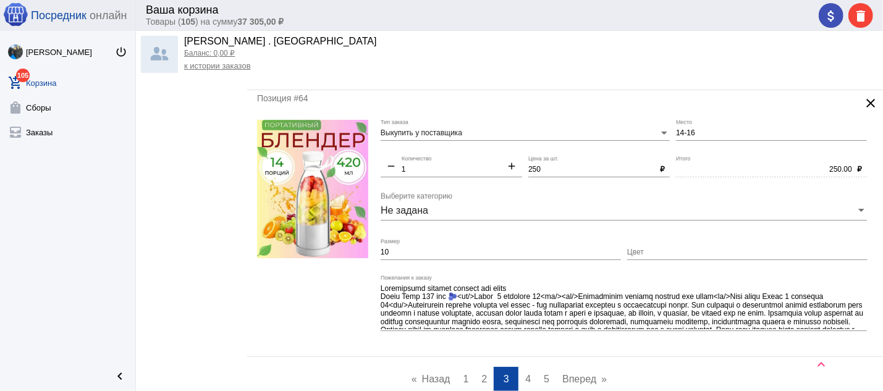
type input "28-34"
drag, startPoint x: 692, startPoint y: 148, endPoint x: 662, endPoint y: 147, distance: 29.7
click at [676, 138] on input "14-16" at bounding box center [771, 133] width 191 height 9
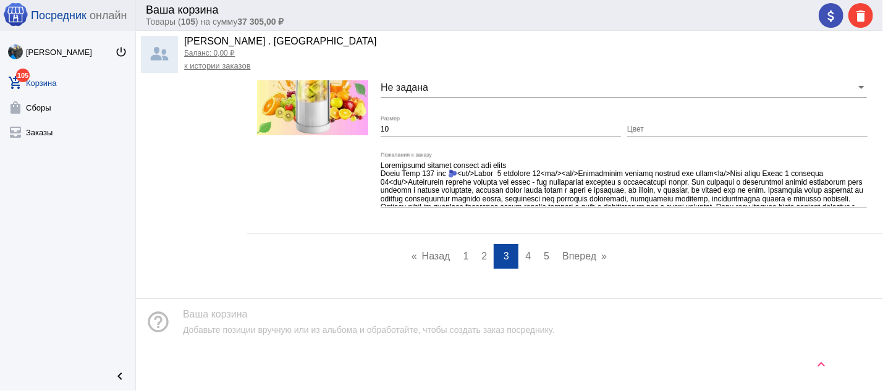
scroll to position [5308, 0]
type input "9-39"
click at [519, 255] on link "page 4" at bounding box center [528, 256] width 18 height 25
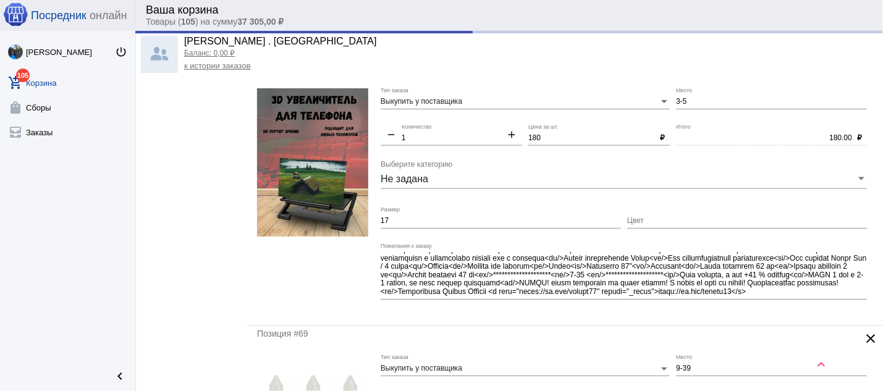
scroll to position [90, 0]
drag, startPoint x: 692, startPoint y: 101, endPoint x: 644, endPoint y: 100, distance: 48.8
click at [676, 104] on input "3-5" at bounding box center [771, 102] width 191 height 9
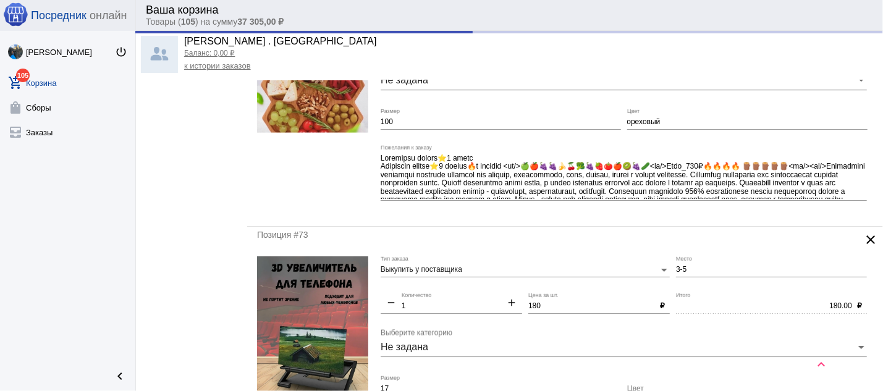
scroll to position [2185, 0]
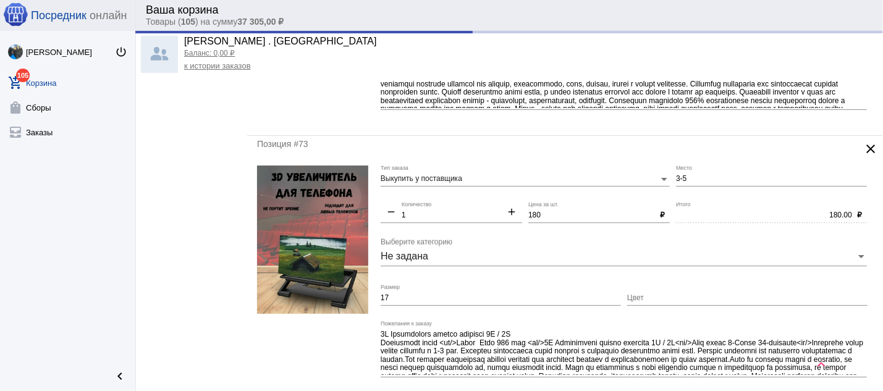
type input "9-39"
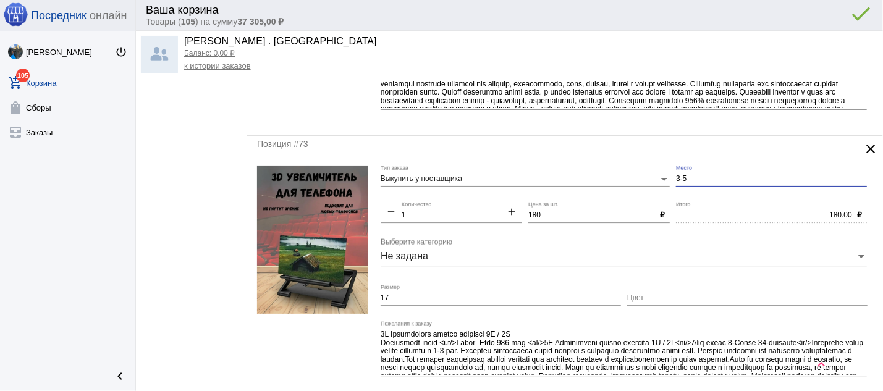
drag, startPoint x: 690, startPoint y: 188, endPoint x: 655, endPoint y: 188, distance: 34.6
click at [676, 183] on input "3-5" at bounding box center [771, 179] width 191 height 9
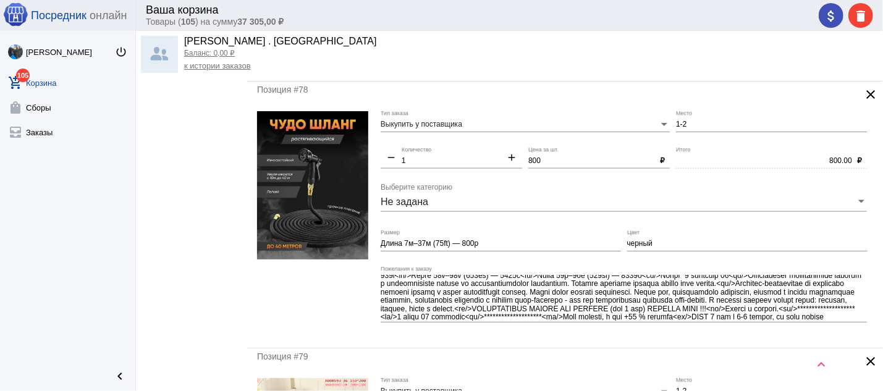
scroll to position [0, 0]
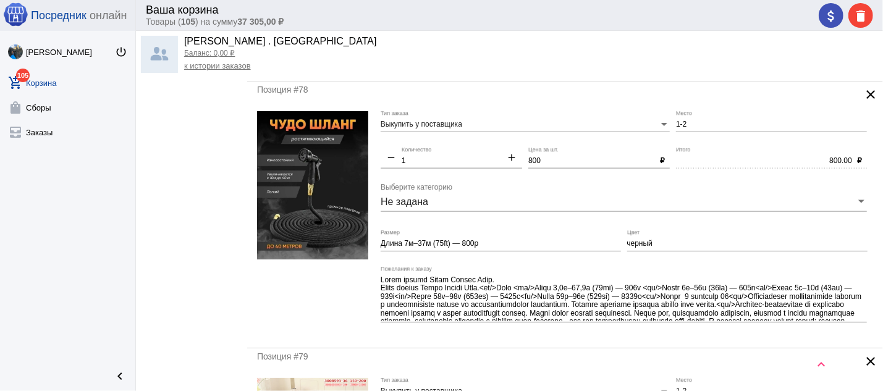
type input "9-39"
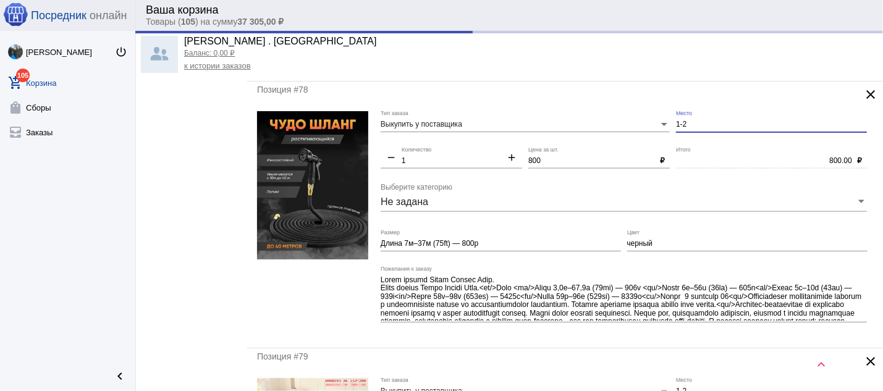
drag, startPoint x: 685, startPoint y: 141, endPoint x: 649, endPoint y: 136, distance: 36.2
click at [676, 129] on input "1-2" at bounding box center [771, 124] width 191 height 9
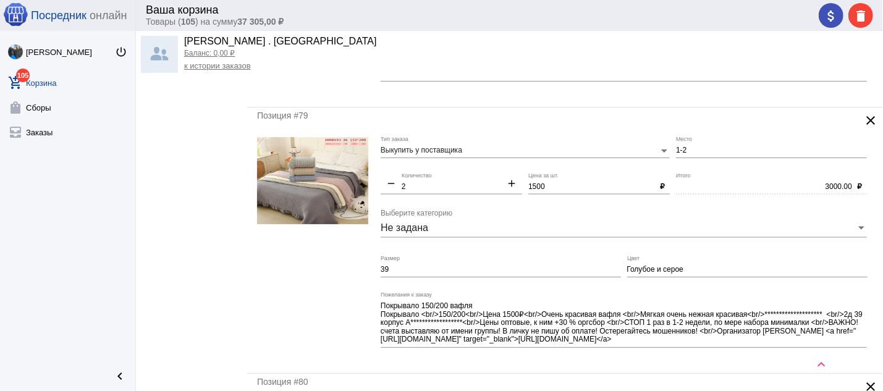
scroll to position [3841, 0]
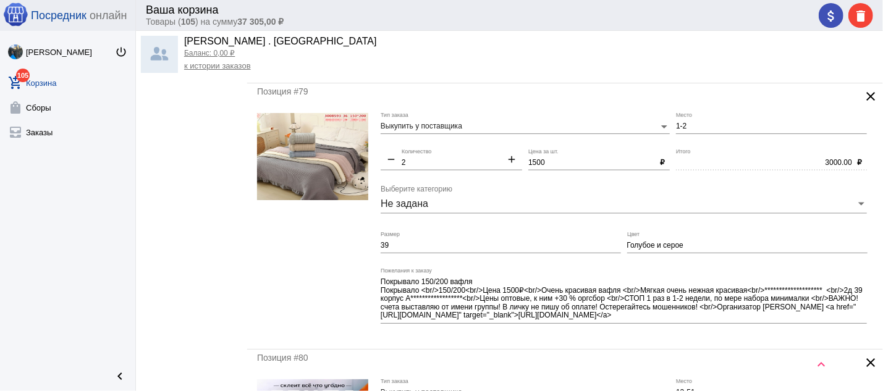
type input "9-39"
drag, startPoint x: 689, startPoint y: 256, endPoint x: 621, endPoint y: 259, distance: 68.0
click at [627, 250] on input "Голубое и серое" at bounding box center [747, 245] width 240 height 9
drag, startPoint x: 479, startPoint y: 264, endPoint x: 380, endPoint y: 264, distance: 99.4
click at [380, 264] on form "**********" at bounding box center [565, 226] width 616 height 226
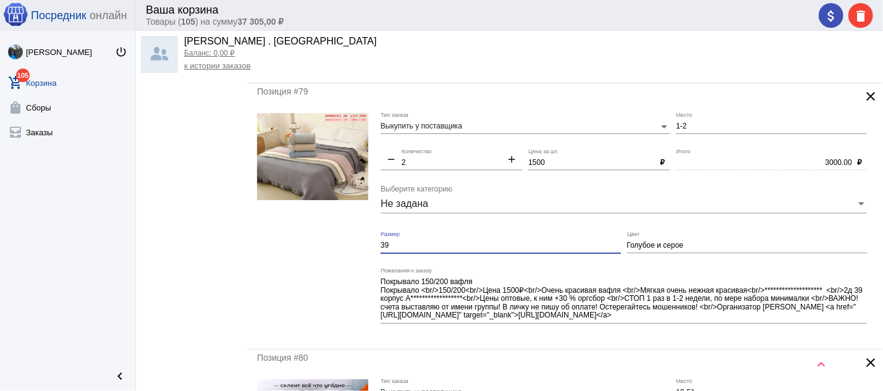
drag, startPoint x: 383, startPoint y: 255, endPoint x: 372, endPoint y: 258, distance: 10.8
click at [380, 250] on input "39" at bounding box center [500, 245] width 240 height 9
paste input "Голубое и серое"
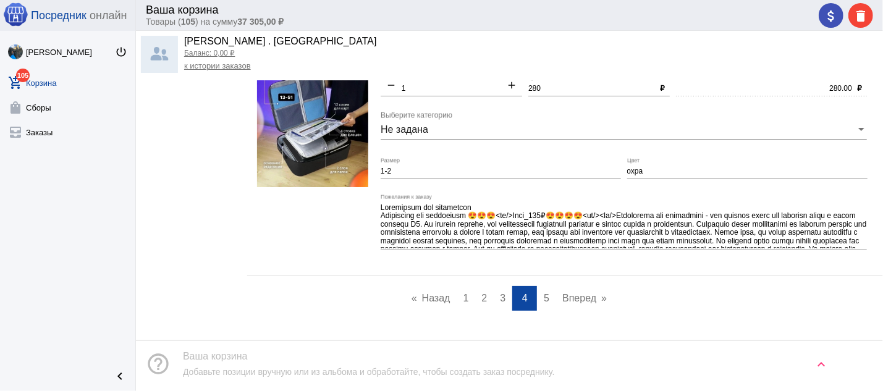
scroll to position [5311, 0]
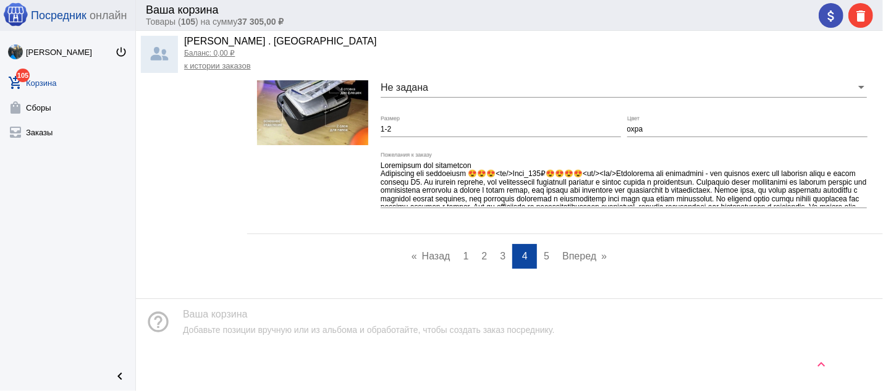
type input "Голубое и серое"
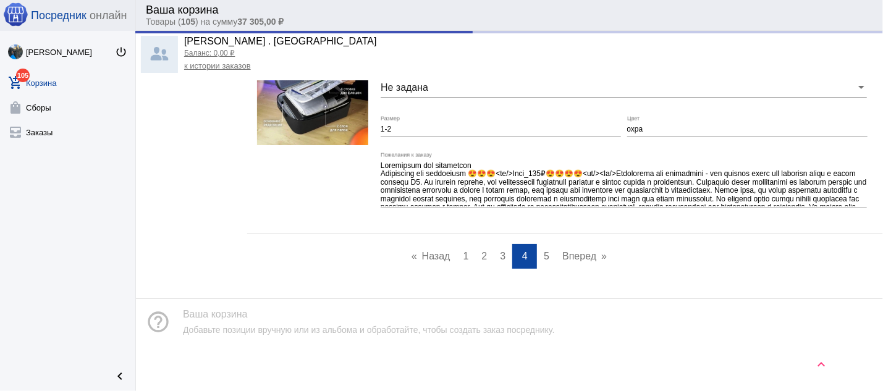
click at [537, 259] on link "page 5" at bounding box center [546, 256] width 18 height 25
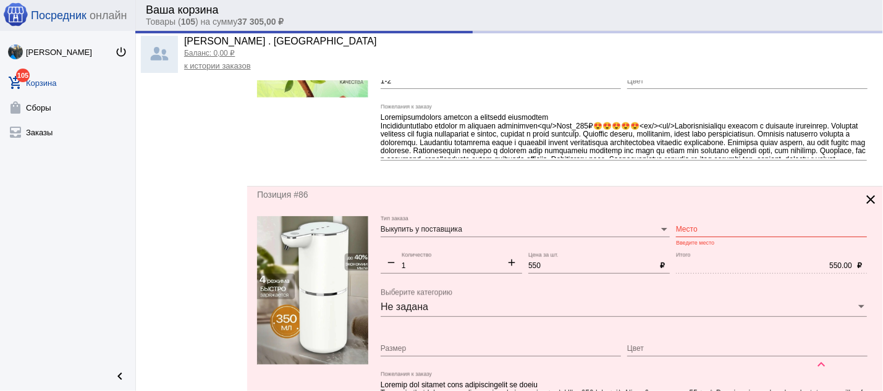
scroll to position [331, 0]
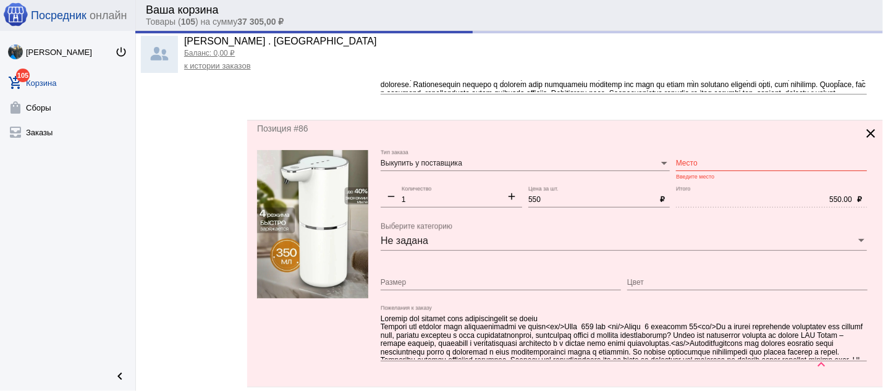
click at [689, 169] on div "Место" at bounding box center [771, 160] width 191 height 21
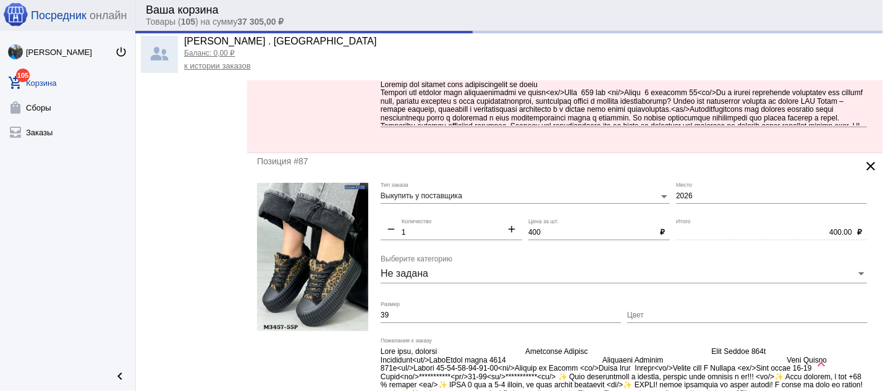
scroll to position [596, 0]
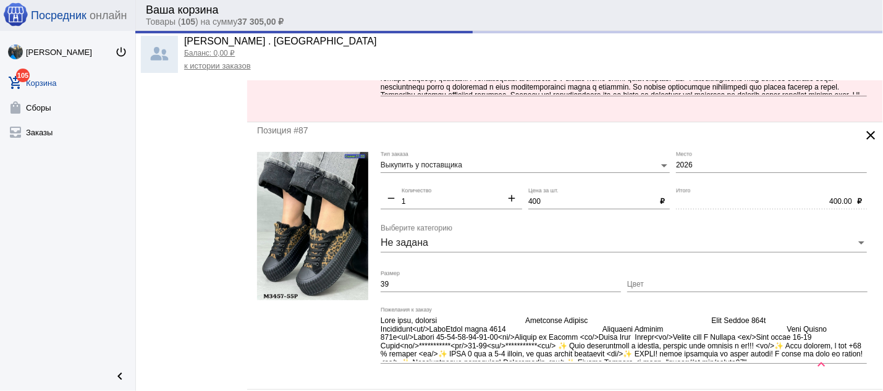
type input "9-39"
click at [676, 170] on input "2026" at bounding box center [771, 165] width 191 height 9
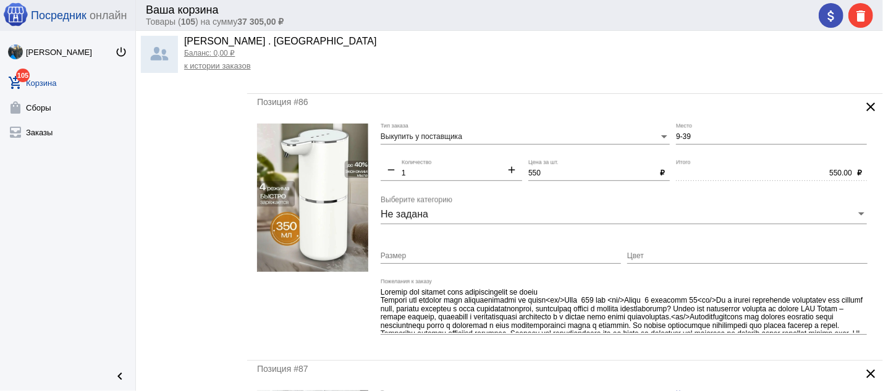
scroll to position [0, 0]
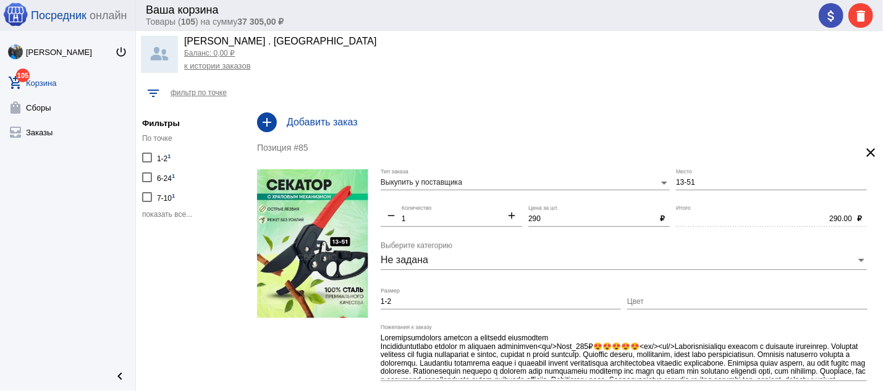
type input "27-33"
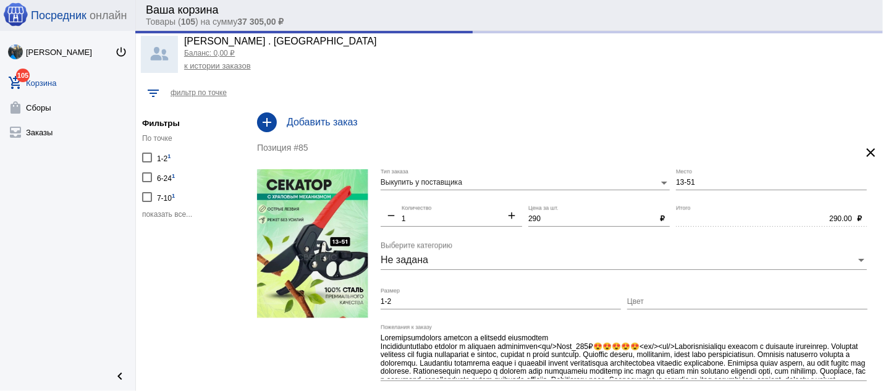
click at [148, 159] on div at bounding box center [147, 158] width 10 height 10
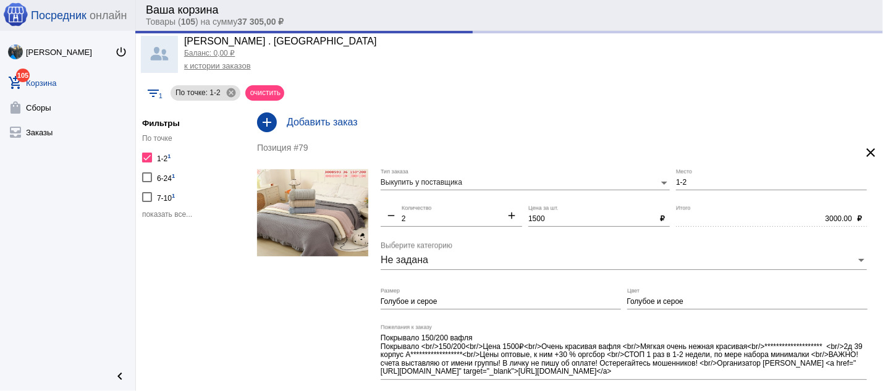
click at [183, 213] on span "показать все..." at bounding box center [167, 214] width 50 height 9
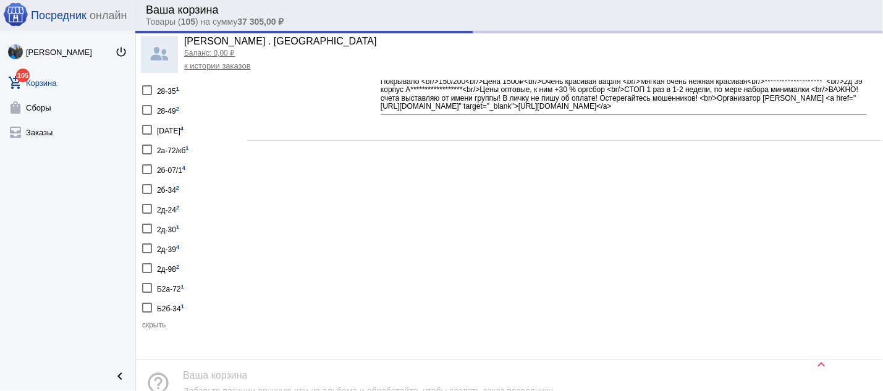
scroll to position [309, 0]
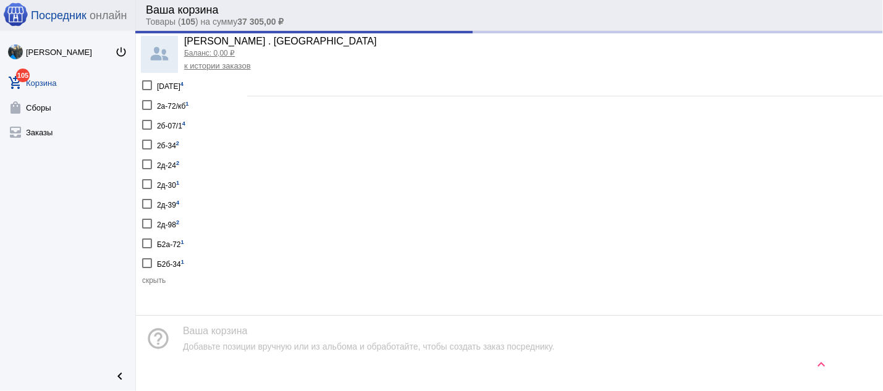
click at [165, 195] on div "2д-39 4" at bounding box center [168, 203] width 22 height 17
checkbox input "true"
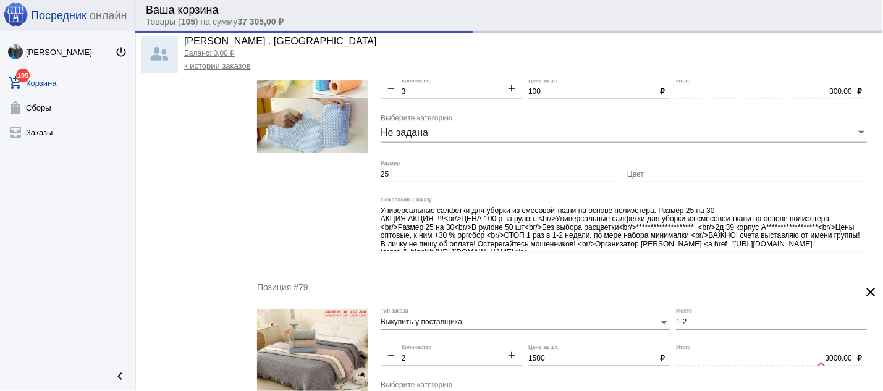
scroll to position [927, 0]
click at [335, 329] on img at bounding box center [312, 352] width 111 height 87
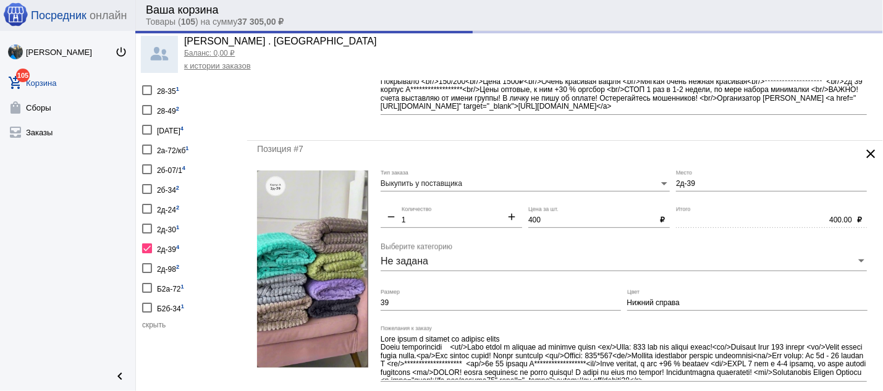
scroll to position [0, 0]
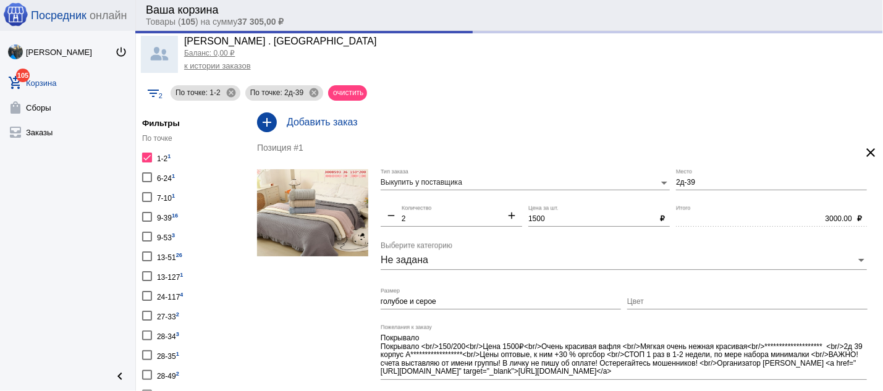
click at [355, 221] on img at bounding box center [312, 212] width 111 height 87
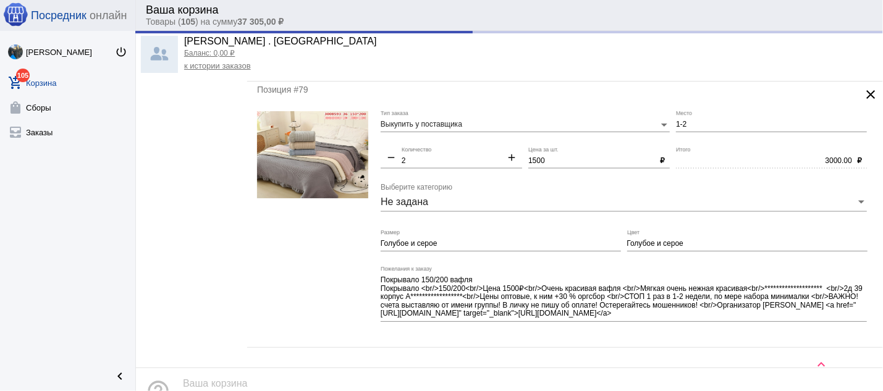
scroll to position [1200, 0]
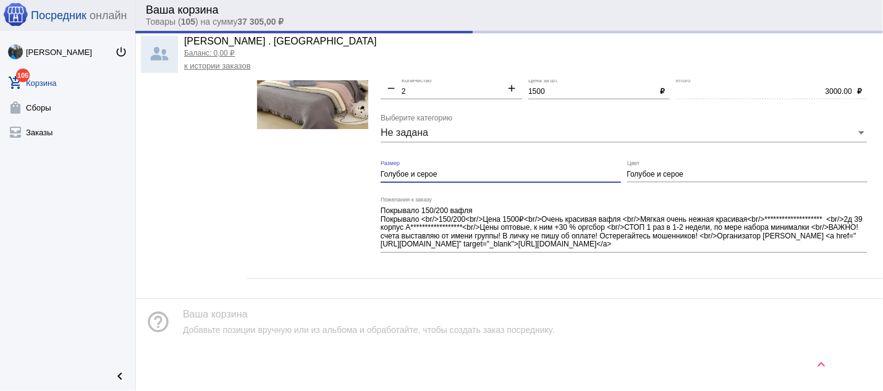
click at [408, 175] on input "Голубое и серое" at bounding box center [500, 174] width 240 height 9
click at [453, 172] on input "Голубое-2 шт, серое" at bounding box center [500, 174] width 240 height 9
click at [511, 170] on input "Голубое-2 шт, серое-1 шт розовое-10шт" at bounding box center [500, 174] width 240 height 9
type input "Голубое-2 шт, серое-1 шт розовое-1шт"
click at [501, 89] on mat-icon "add" at bounding box center [511, 89] width 21 height 15
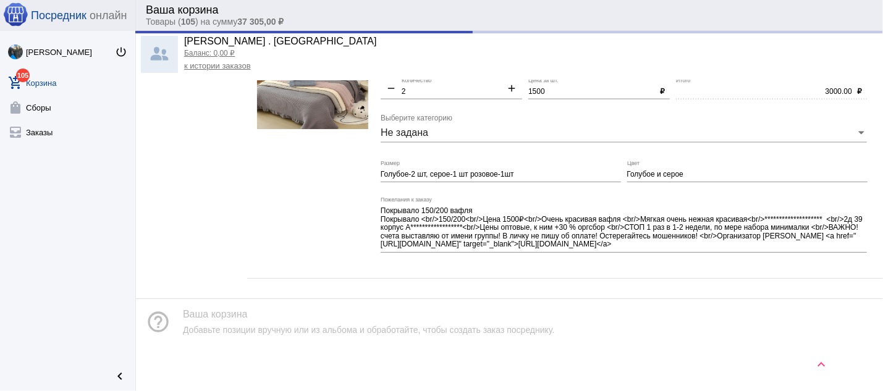
type input "3"
type input "4500.00"
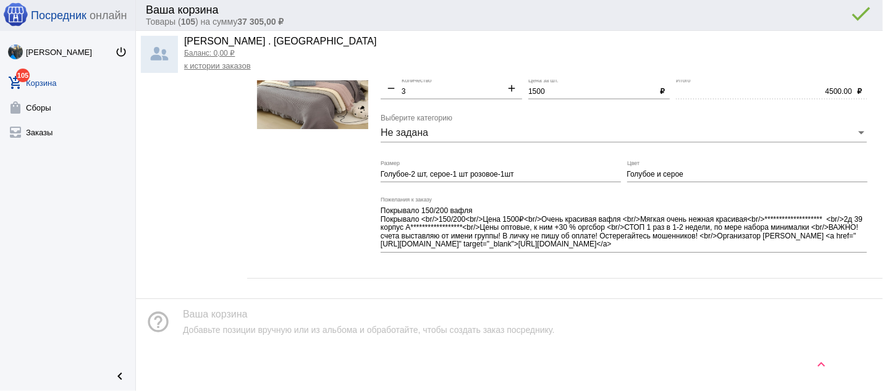
click at [503, 88] on mat-icon "add" at bounding box center [511, 89] width 21 height 15
type input "4"
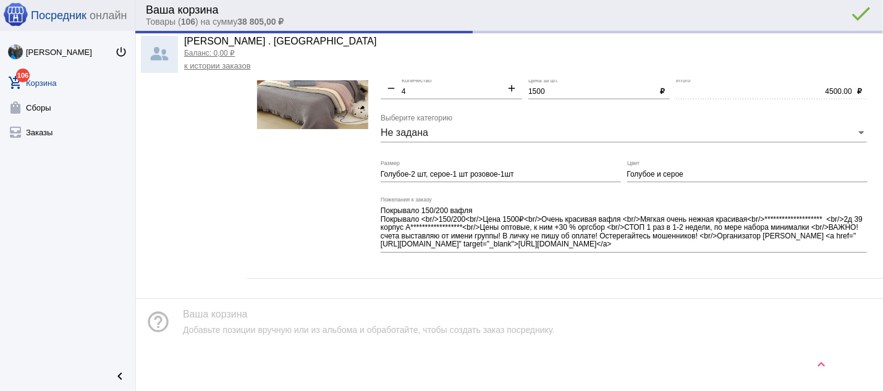
type input "6000.00"
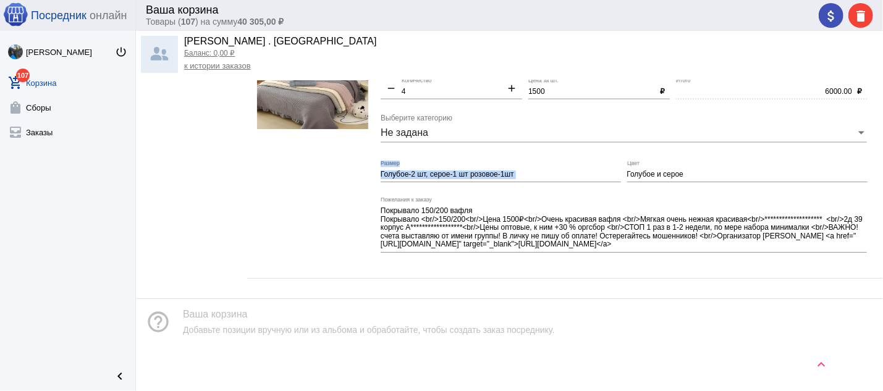
drag, startPoint x: 681, startPoint y: 167, endPoint x: 621, endPoint y: 169, distance: 60.6
click at [621, 169] on div "Выкупить у поставщика Тип заказа 1-2 Место remove 4 Количество add 1500 Цена за…" at bounding box center [626, 155] width 492 height 226
click at [667, 166] on div "Голубое и серое Цвет" at bounding box center [747, 171] width 240 height 21
drag, startPoint x: 680, startPoint y: 174, endPoint x: 605, endPoint y: 171, distance: 74.8
click at [627, 171] on input "Голубое и серое" at bounding box center [747, 174] width 240 height 9
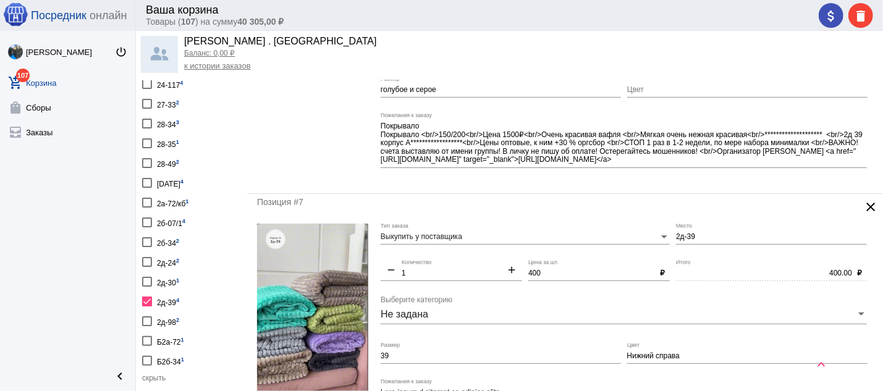
scroll to position [273, 0]
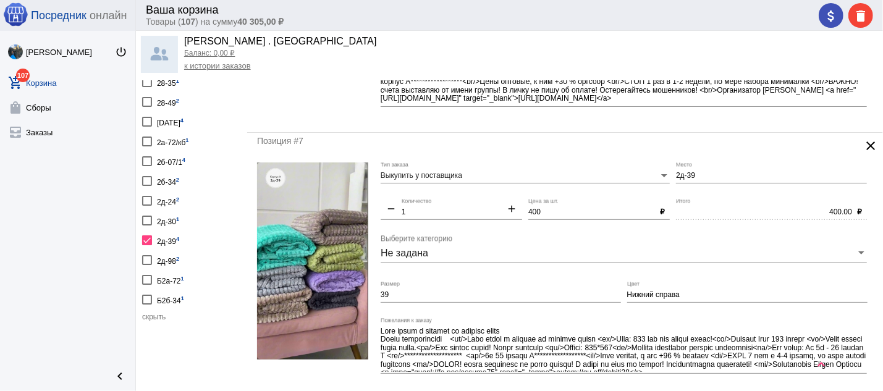
click at [334, 302] on img at bounding box center [312, 260] width 111 height 197
drag, startPoint x: 696, startPoint y: 296, endPoint x: 619, endPoint y: 297, distance: 76.6
click at [627, 297] on input "Нижний справа" at bounding box center [747, 295] width 240 height 9
drag, startPoint x: 419, startPoint y: 297, endPoint x: 361, endPoint y: 302, distance: 57.7
click at [380, 300] on input "39" at bounding box center [500, 295] width 240 height 9
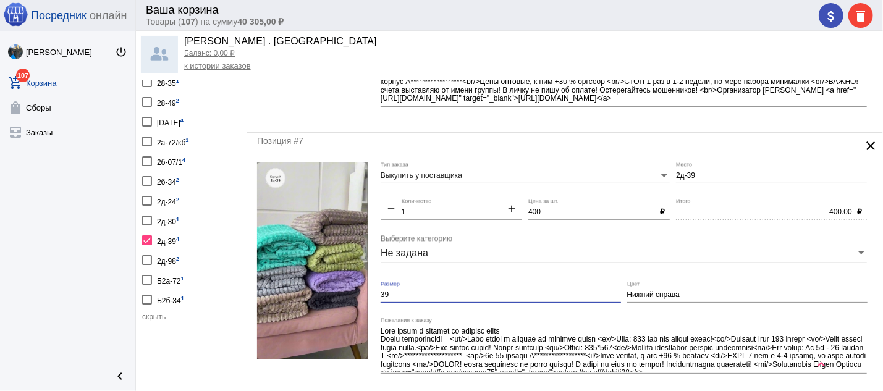
paste input "Нижний справа"
click at [434, 293] on input "Нижний справа темный" at bounding box center [500, 295] width 240 height 9
type input "Нижний справа, самый темный"
click at [707, 294] on input "Нижний справа" at bounding box center [747, 295] width 240 height 9
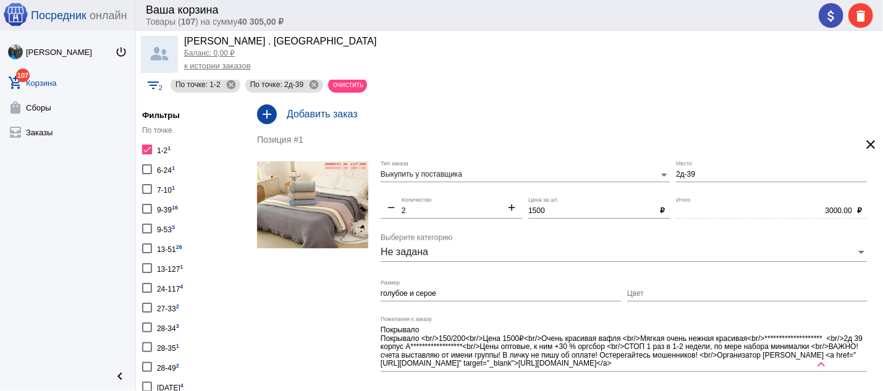
scroll to position [0, 0]
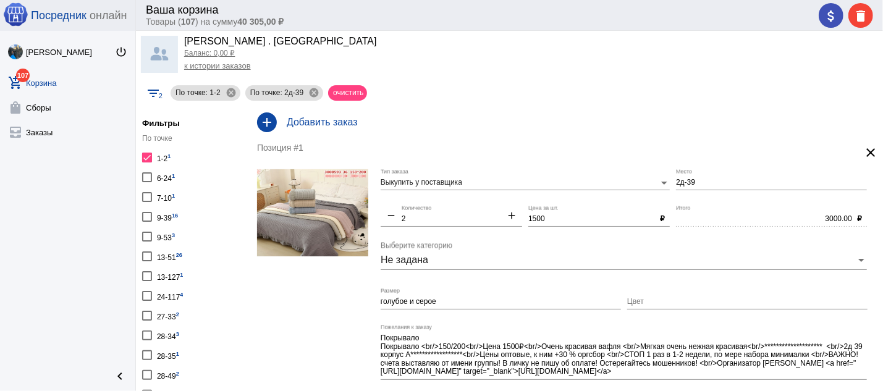
click at [863, 148] on mat-icon "clear" at bounding box center [870, 152] width 15 height 15
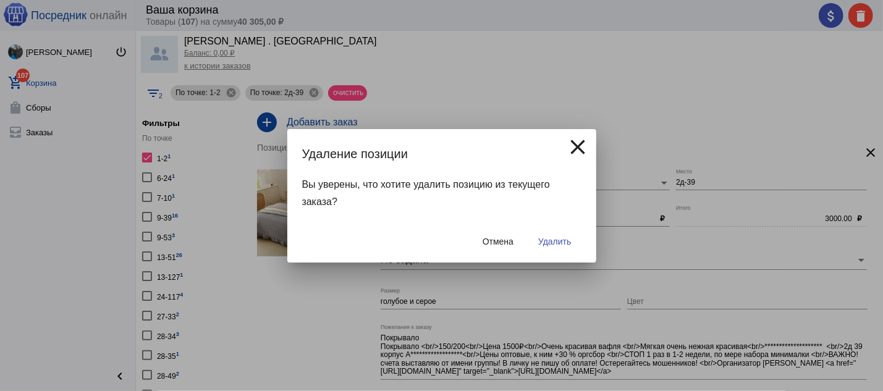
click at [552, 242] on span "Удалить" at bounding box center [554, 242] width 33 height 10
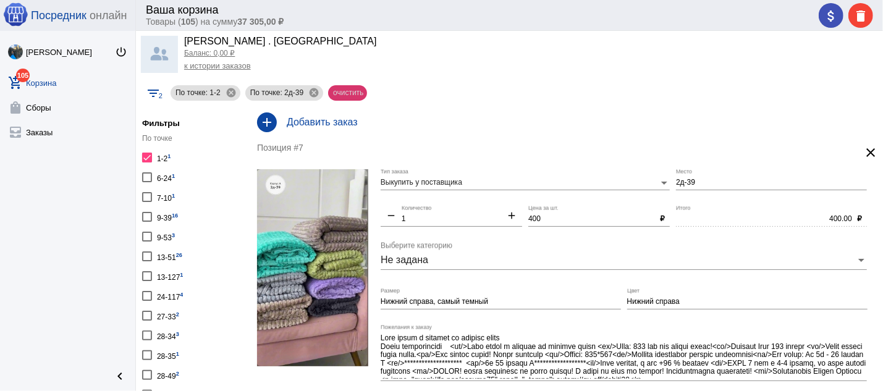
click at [347, 88] on mat-chip "очистить" at bounding box center [347, 92] width 39 height 15
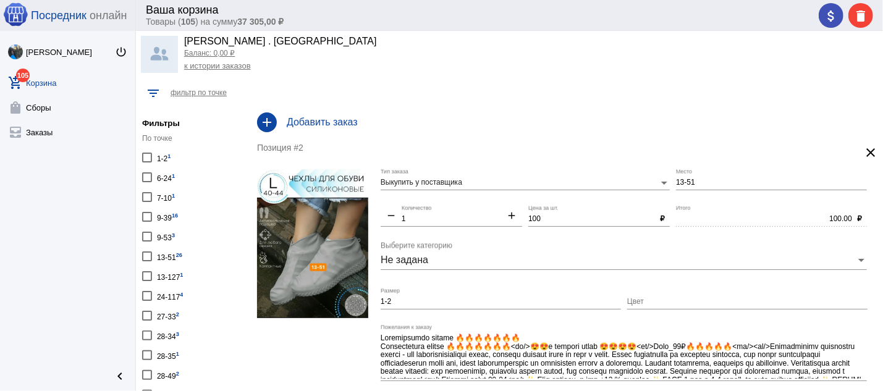
click at [148, 157] on div at bounding box center [147, 158] width 10 height 10
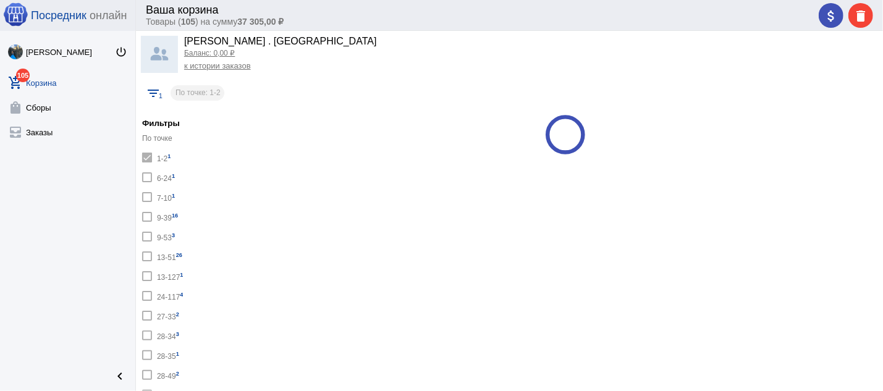
checkbox input "true"
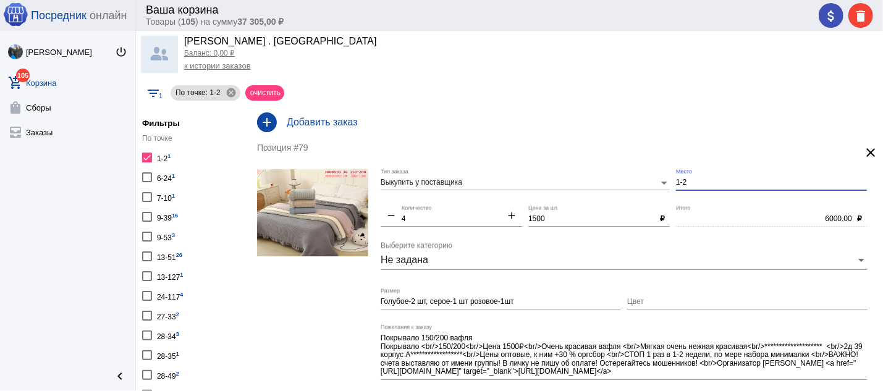
drag, startPoint x: 691, startPoint y: 180, endPoint x: 661, endPoint y: 182, distance: 29.1
click at [676, 182] on input "1-2" at bounding box center [771, 182] width 191 height 9
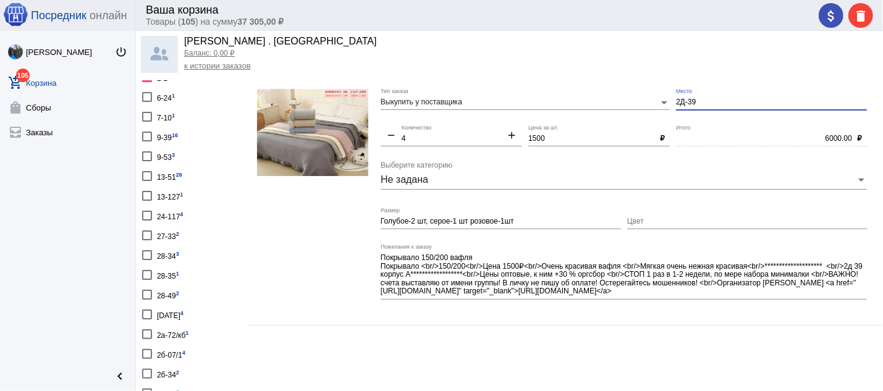
scroll to position [45, 0]
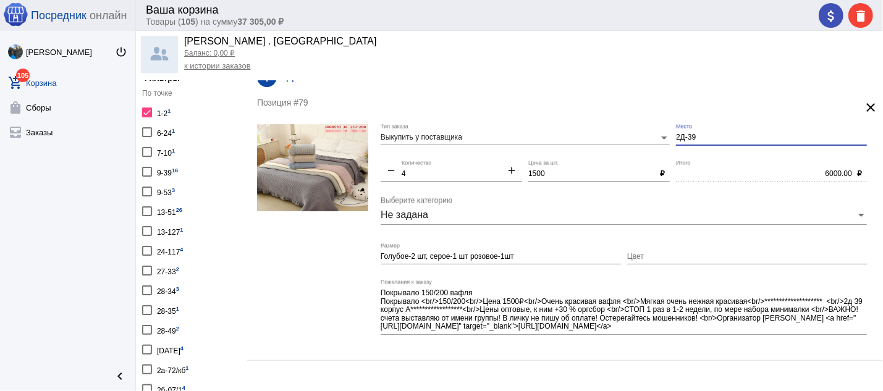
type input "2Д-39"
click at [148, 110] on div at bounding box center [147, 112] width 10 height 10
checkbox input "false"
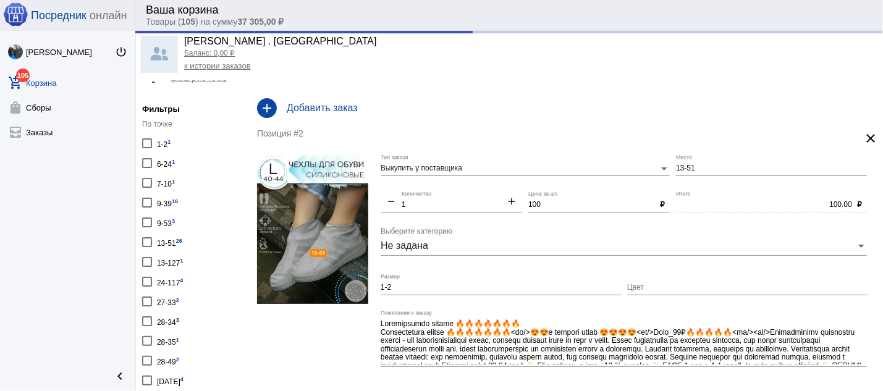
scroll to position [1, 0]
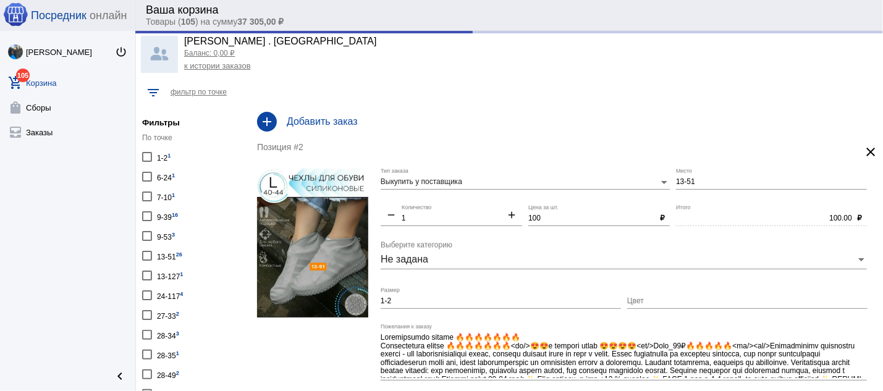
click at [148, 181] on div at bounding box center [147, 177] width 10 height 10
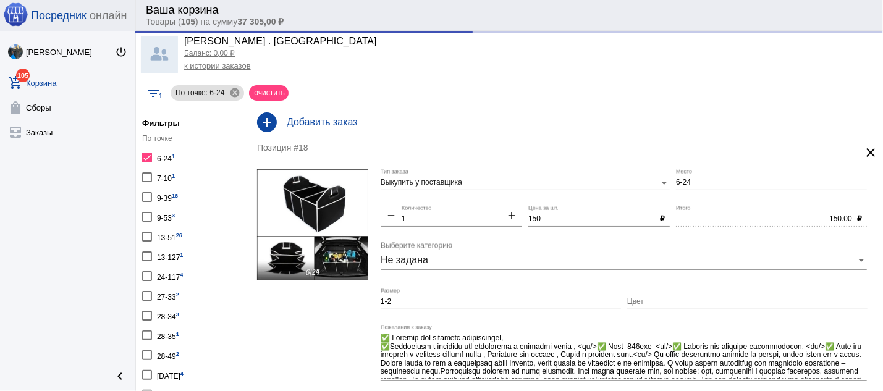
click at [149, 157] on div at bounding box center [147, 158] width 10 height 10
checkbox input "false"
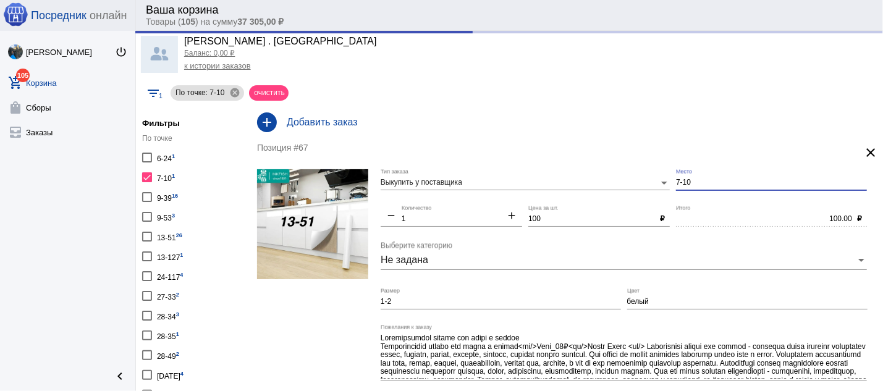
drag, startPoint x: 694, startPoint y: 178, endPoint x: 658, endPoint y: 174, distance: 36.8
click at [676, 178] on input "7-10" at bounding box center [771, 182] width 191 height 9
type input "13-51"
click at [147, 178] on div at bounding box center [147, 177] width 10 height 10
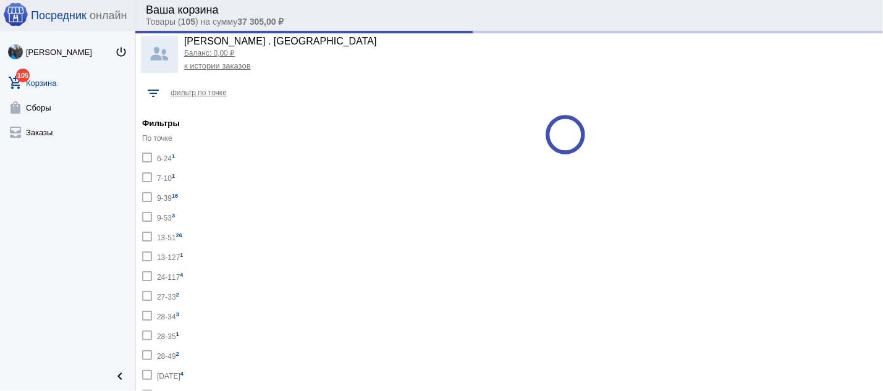
checkbox input "false"
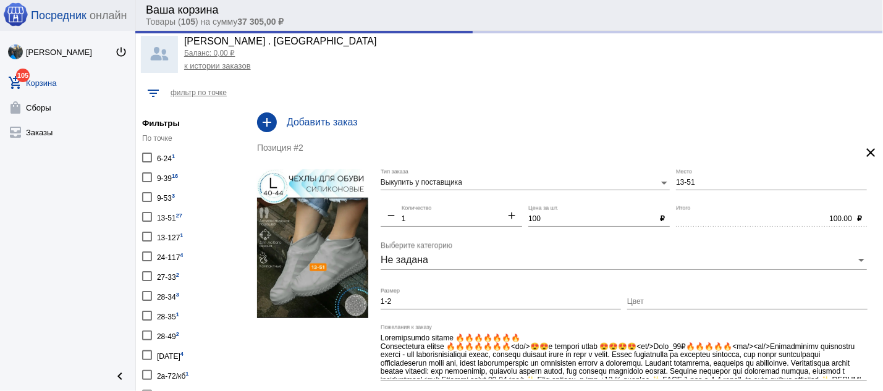
click at [148, 253] on div at bounding box center [147, 256] width 10 height 10
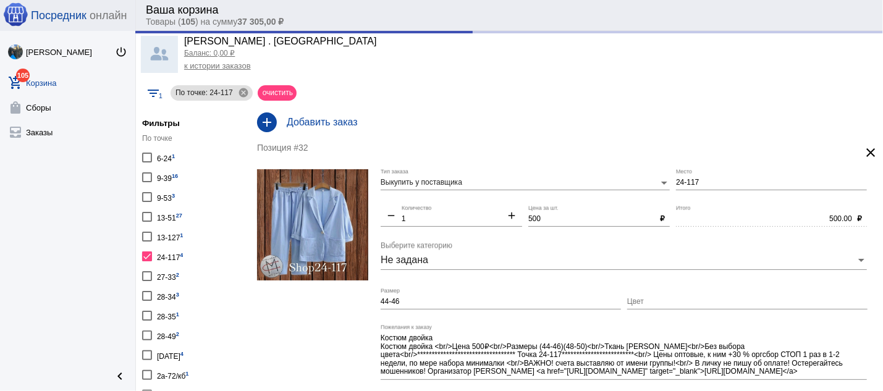
click at [148, 253] on div at bounding box center [147, 256] width 10 height 10
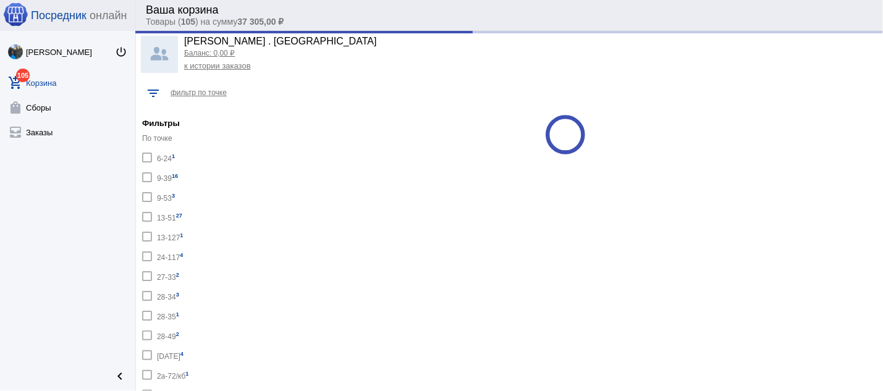
checkbox input "false"
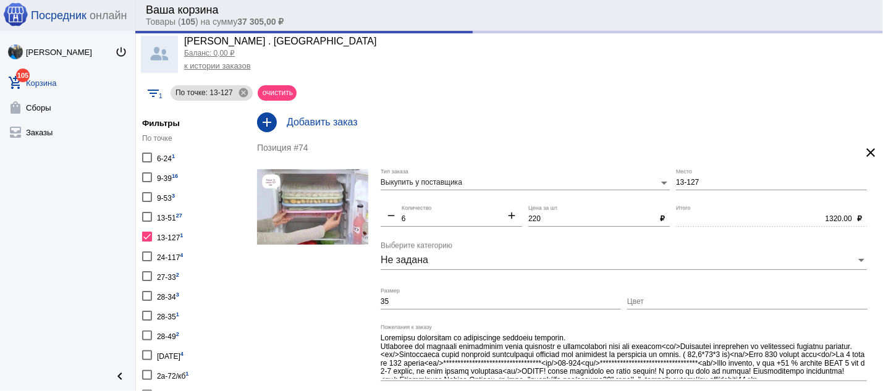
click at [322, 220] on img at bounding box center [312, 206] width 111 height 75
click at [146, 232] on div at bounding box center [147, 237] width 10 height 10
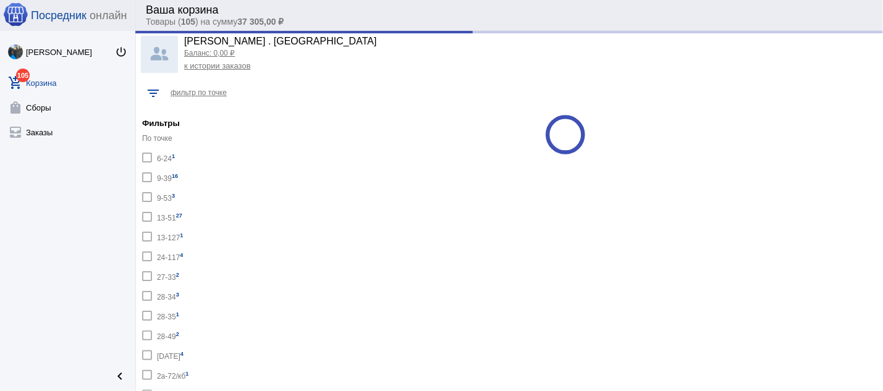
checkbox input "false"
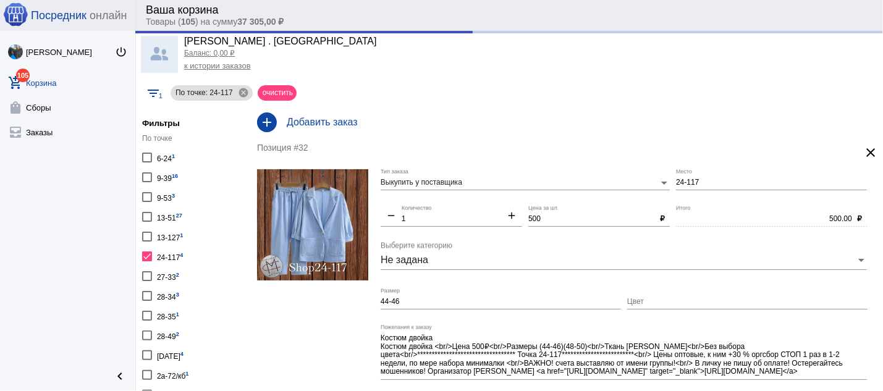
click at [148, 251] on div at bounding box center [147, 256] width 10 height 10
checkbox input "false"
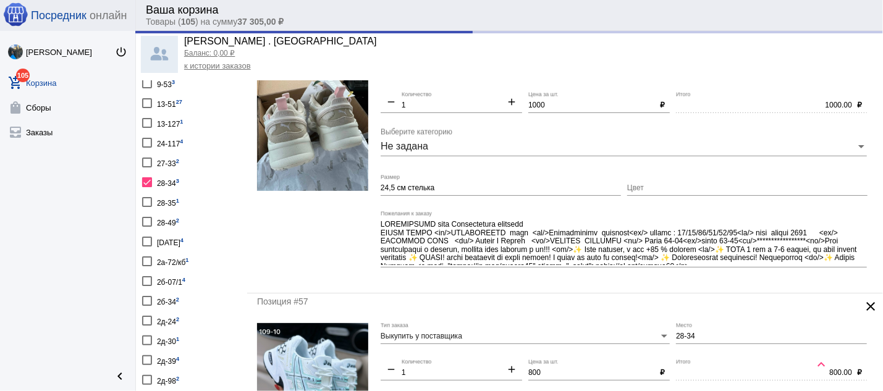
scroll to position [66, 0]
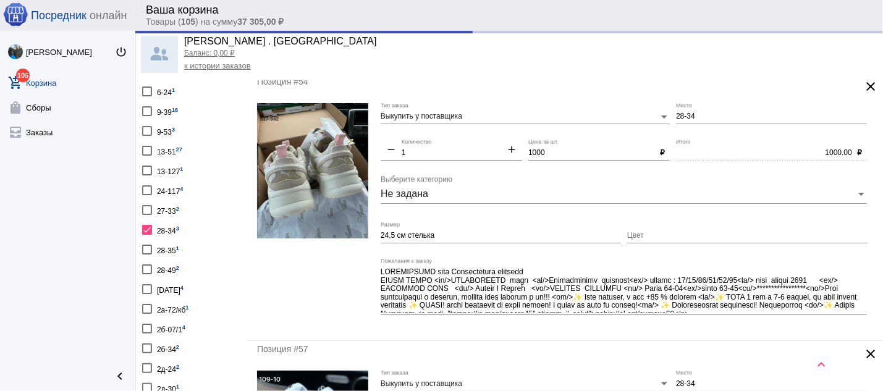
click at [147, 225] on div at bounding box center [147, 230] width 10 height 10
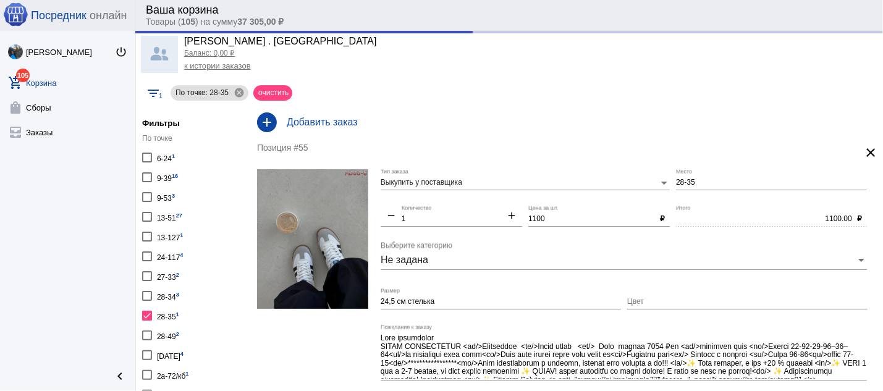
click at [148, 311] on div at bounding box center [147, 316] width 10 height 10
checkbox input "false"
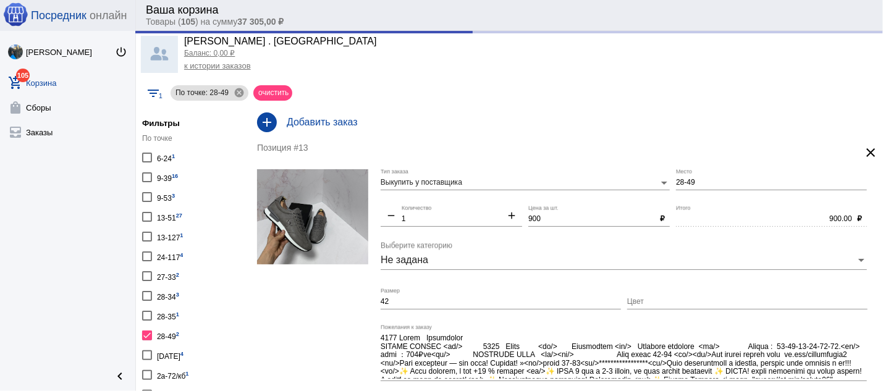
click at [149, 330] on div at bounding box center [147, 335] width 10 height 10
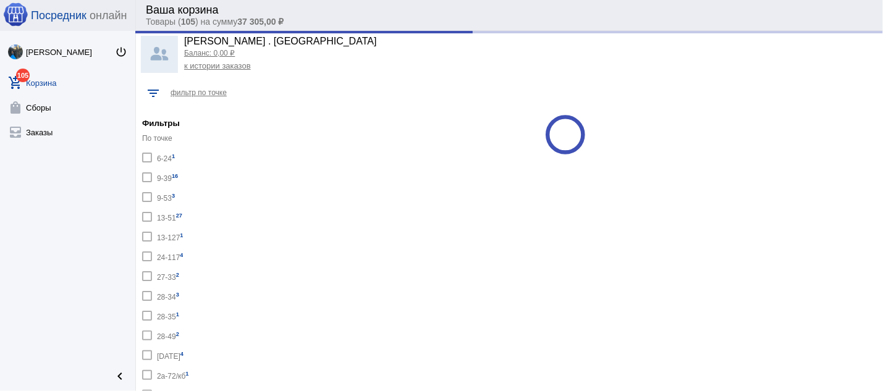
checkbox input "false"
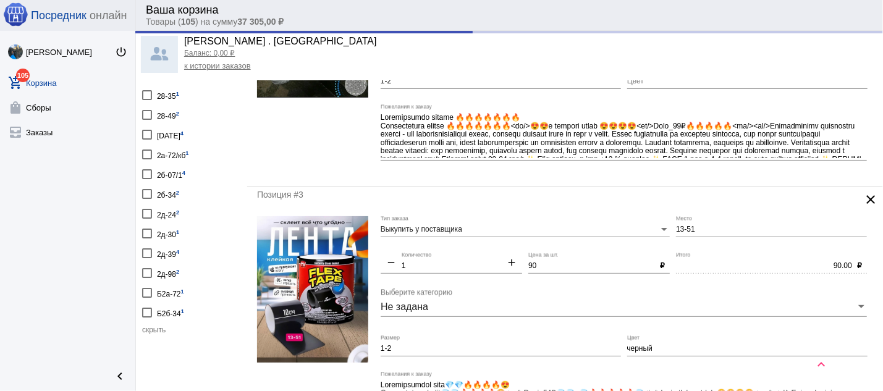
scroll to position [397, 0]
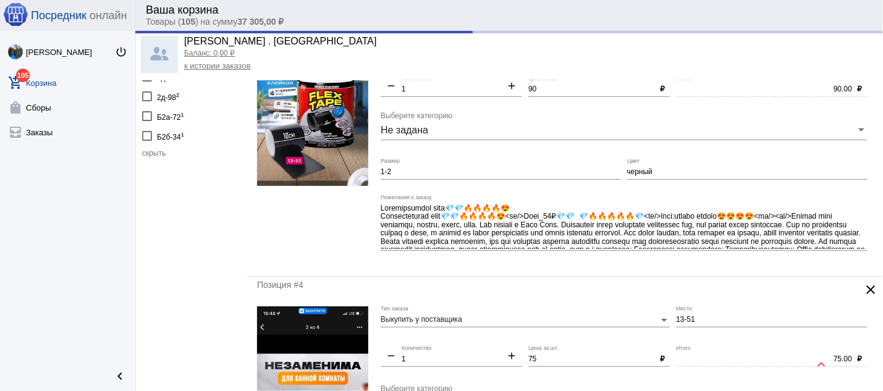
click at [149, 111] on div at bounding box center [147, 116] width 10 height 10
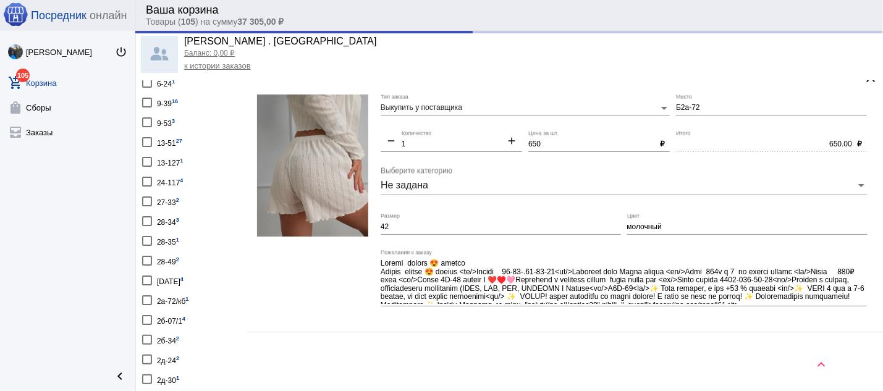
scroll to position [132, 0]
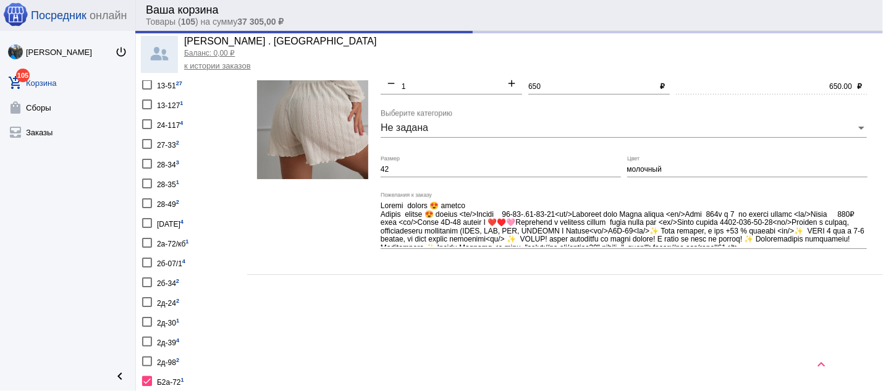
click at [147, 356] on div at bounding box center [147, 361] width 10 height 10
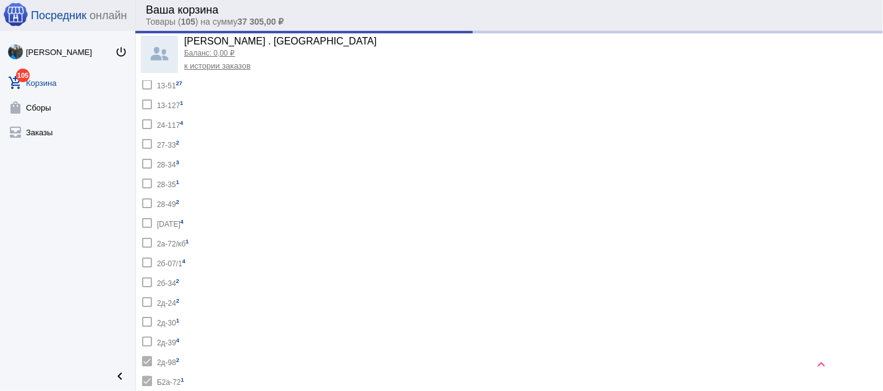
checkbox input "true"
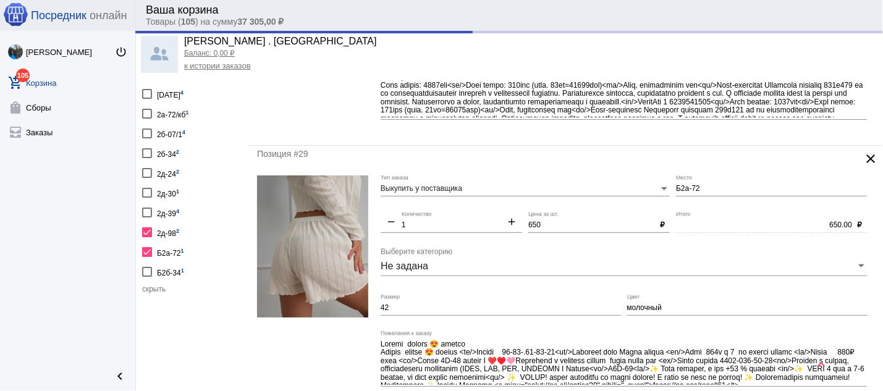
scroll to position [265, 0]
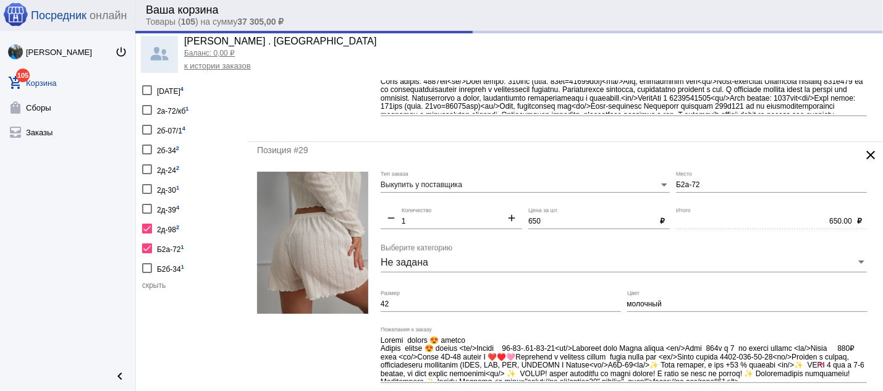
click at [150, 263] on div at bounding box center [147, 268] width 10 height 10
checkbox input "true"
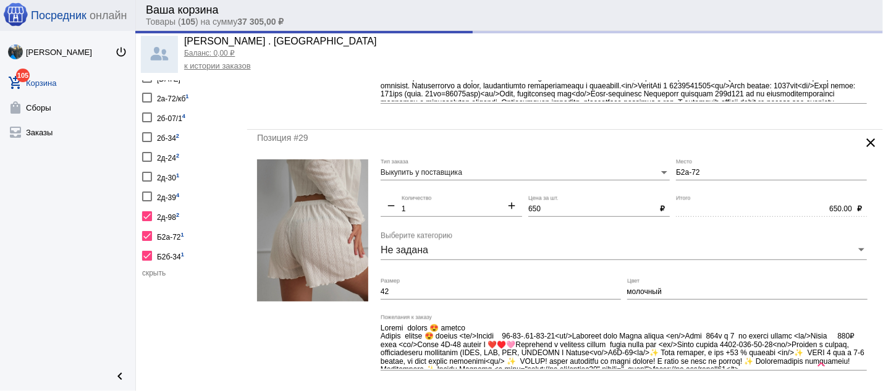
scroll to position [265, 0]
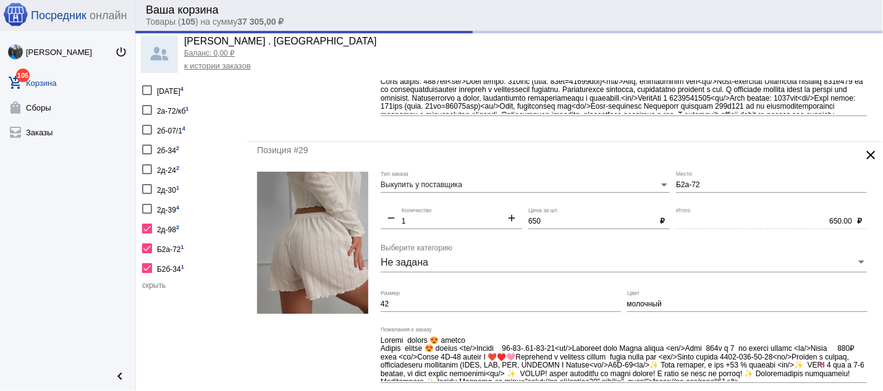
click at [150, 263] on div at bounding box center [147, 268] width 10 height 10
checkbox input "false"
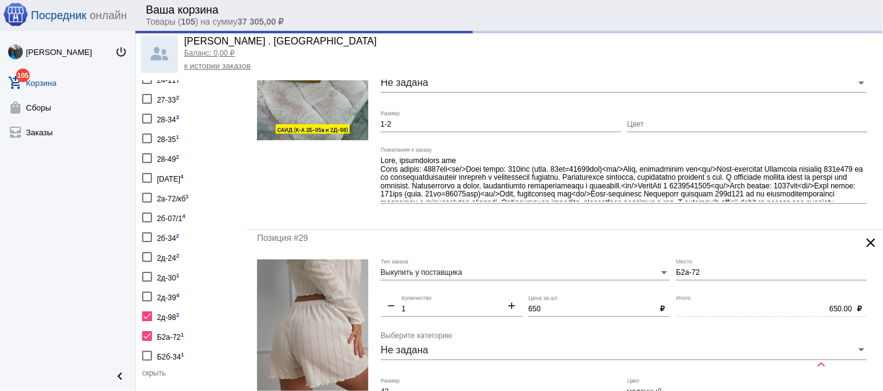
scroll to position [199, 0]
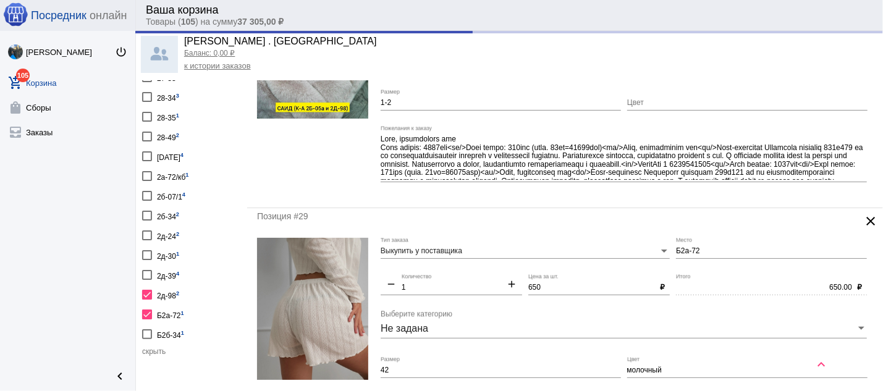
click at [146, 270] on div at bounding box center [147, 275] width 10 height 10
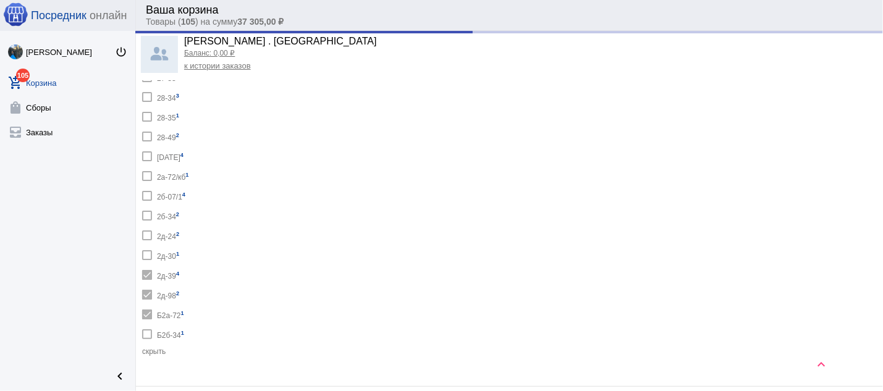
checkbox input "true"
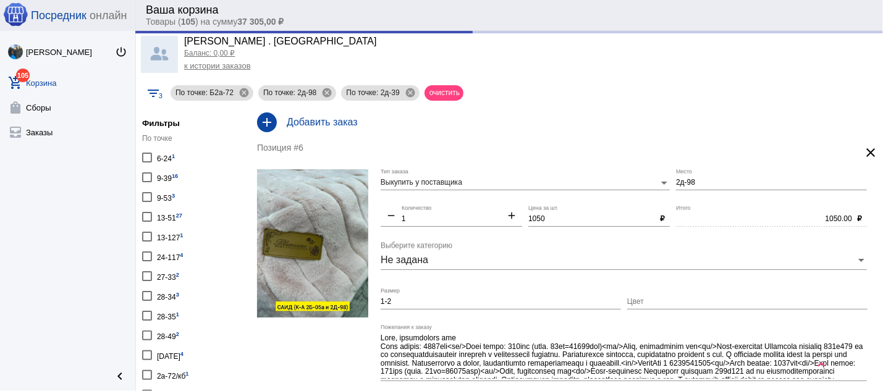
scroll to position [199, 0]
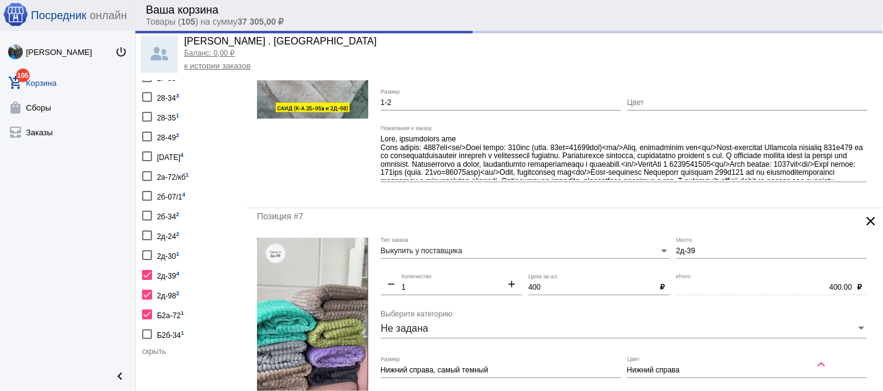
click at [148, 290] on div at bounding box center [147, 295] width 10 height 10
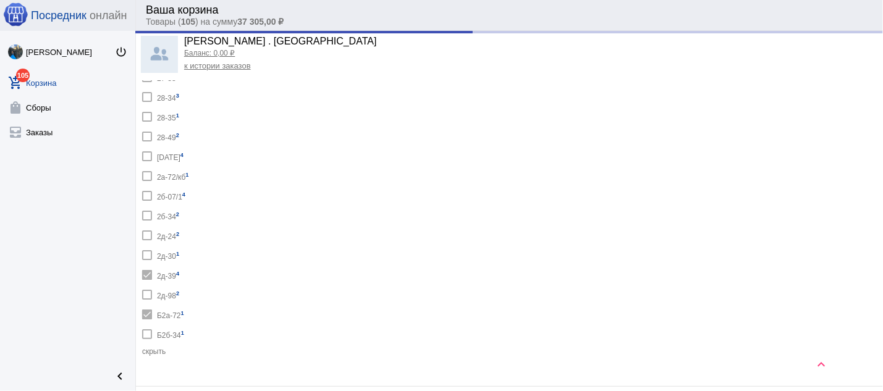
checkbox input "false"
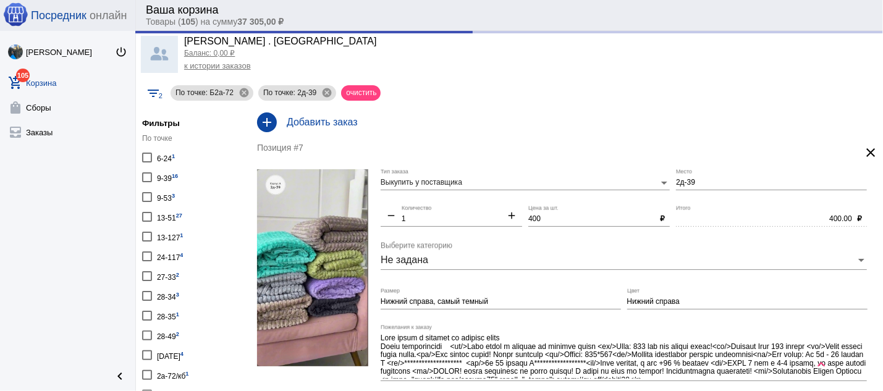
checkbox input "false"
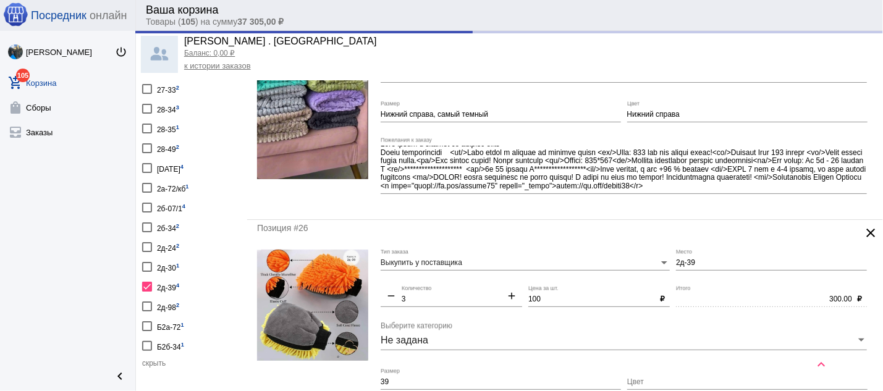
scroll to position [199, 0]
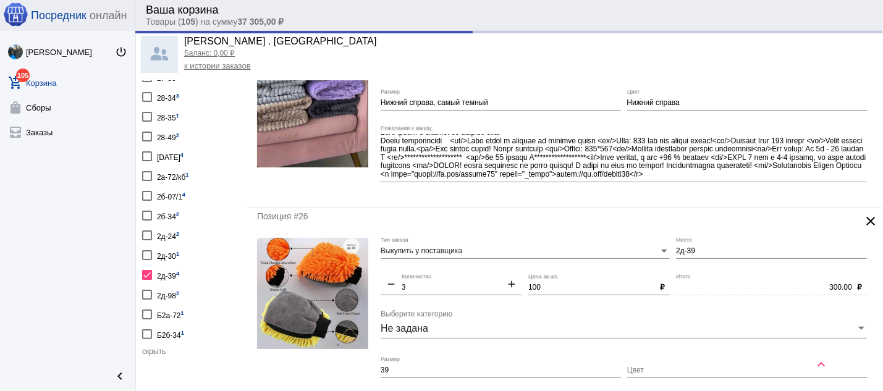
click at [143, 270] on div at bounding box center [147, 275] width 10 height 10
checkbox input "false"
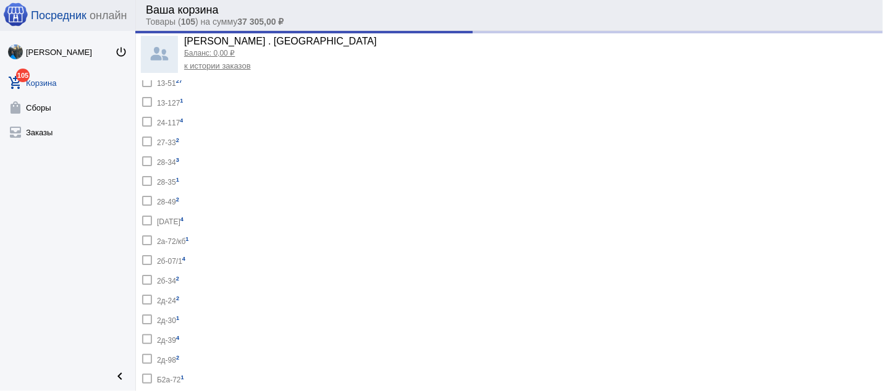
scroll to position [4, 0]
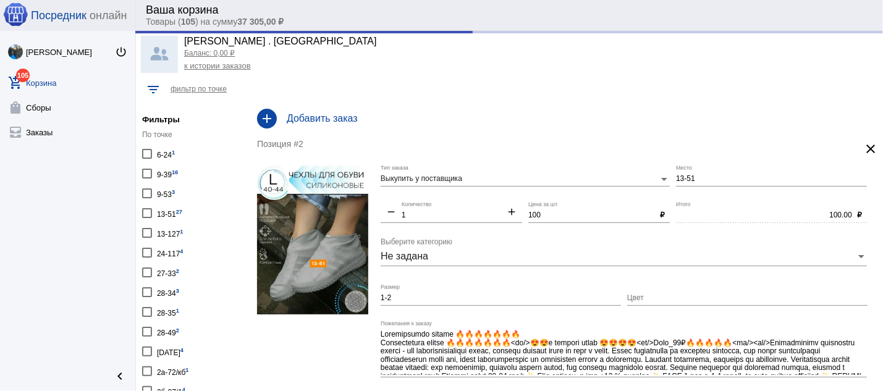
click at [146, 176] on div at bounding box center [147, 174] width 10 height 10
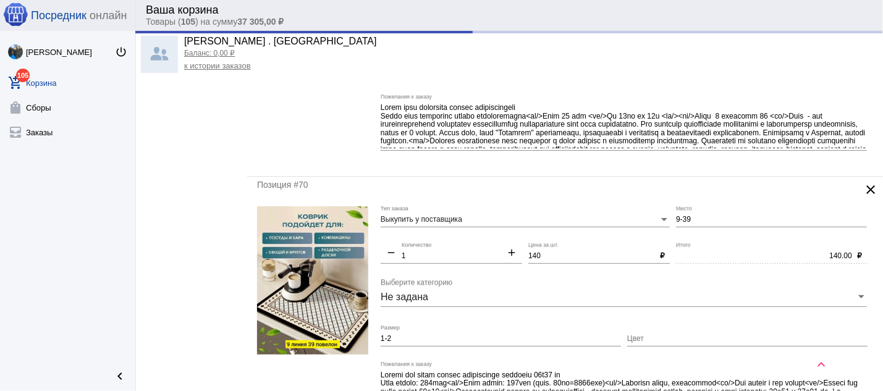
scroll to position [2980, 0]
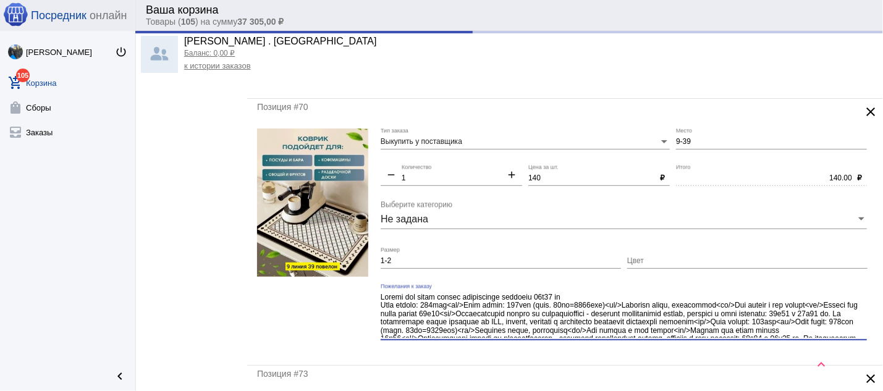
drag, startPoint x: 608, startPoint y: 309, endPoint x: 474, endPoint y: 309, distance: 134.6
click at [474, 309] on textarea "Пожелания к заказу" at bounding box center [623, 315] width 486 height 46
click at [398, 266] on div "1-2 Размер" at bounding box center [500, 258] width 240 height 21
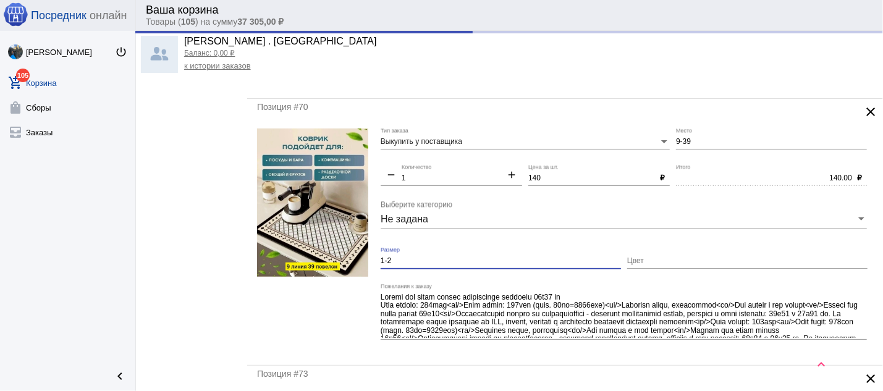
drag, startPoint x: 398, startPoint y: 271, endPoint x: 365, endPoint y: 269, distance: 33.4
click at [380, 266] on input "1-2" at bounding box center [500, 261] width 240 height 9
paste input "впитывающий кухонный 40x50 см"
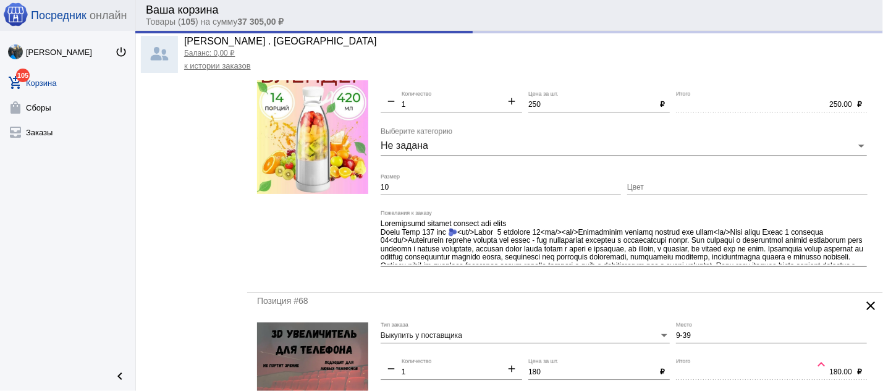
scroll to position [2450, 0]
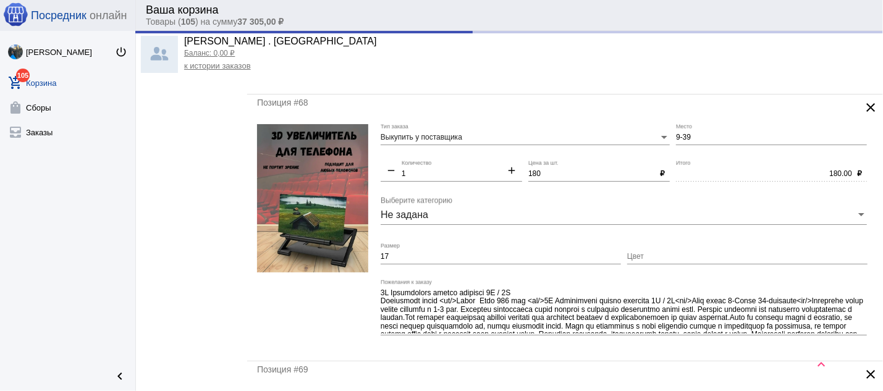
type input "впитывающий кухонный 40x50 см"
click at [504, 179] on mat-icon "add" at bounding box center [511, 171] width 21 height 15
type input "2"
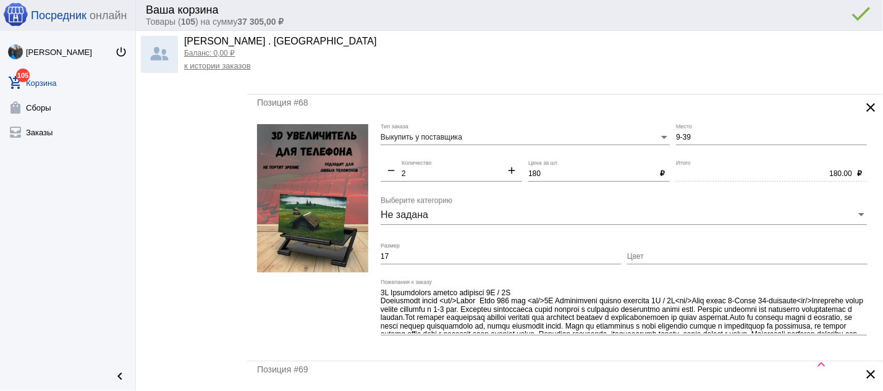
type input "360.00"
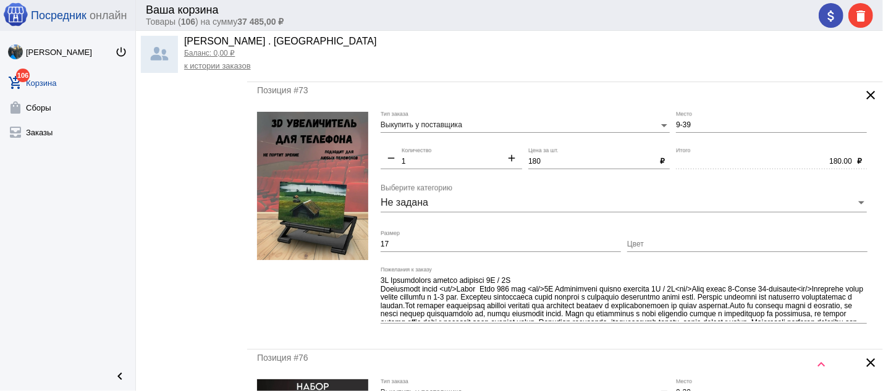
scroll to position [3244, 0]
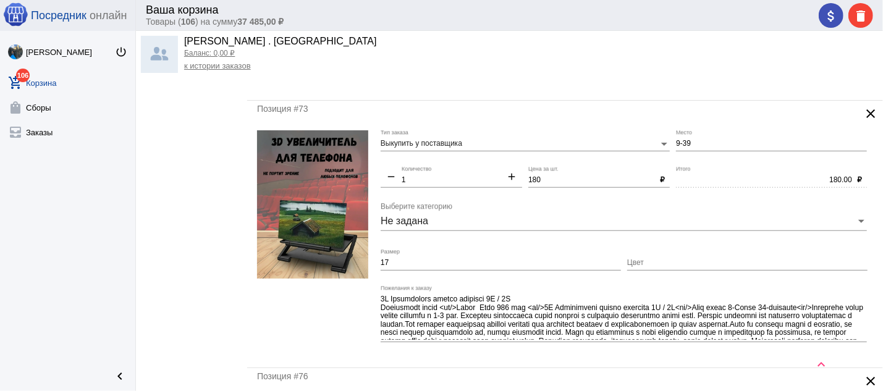
click at [344, 211] on img at bounding box center [312, 204] width 111 height 148
click at [863, 121] on mat-icon "clear" at bounding box center [870, 113] width 15 height 15
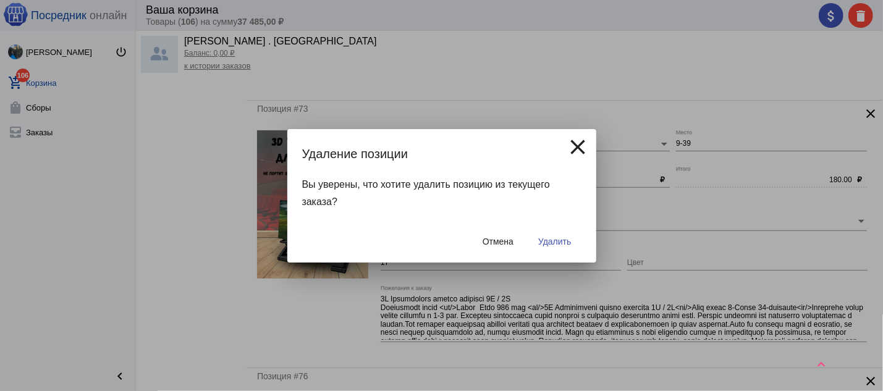
click at [561, 238] on span "Удалить" at bounding box center [554, 242] width 33 height 10
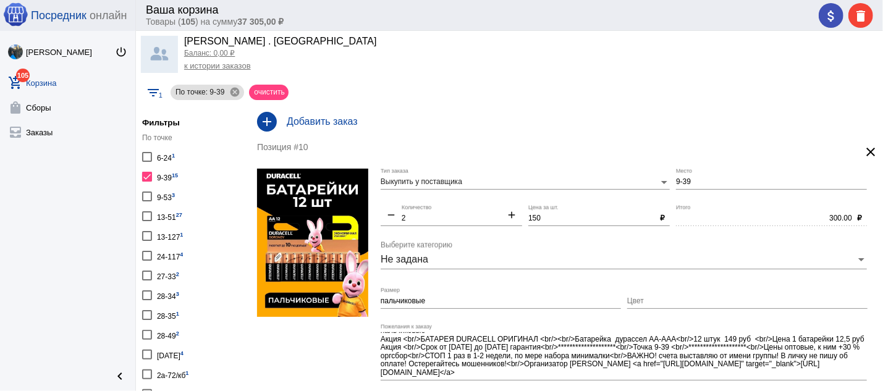
scroll to position [0, 0]
click at [147, 178] on div at bounding box center [147, 177] width 10 height 10
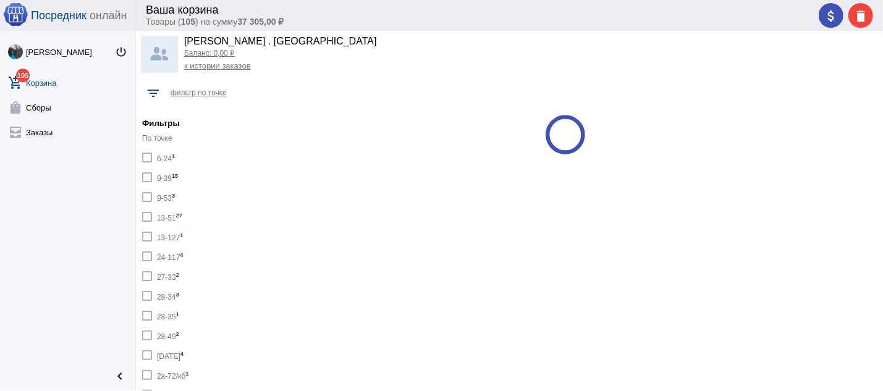
checkbox input "false"
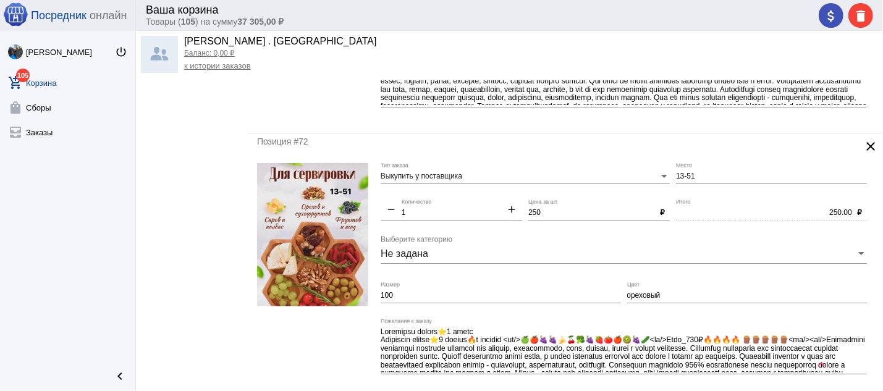
scroll to position [5231, 0]
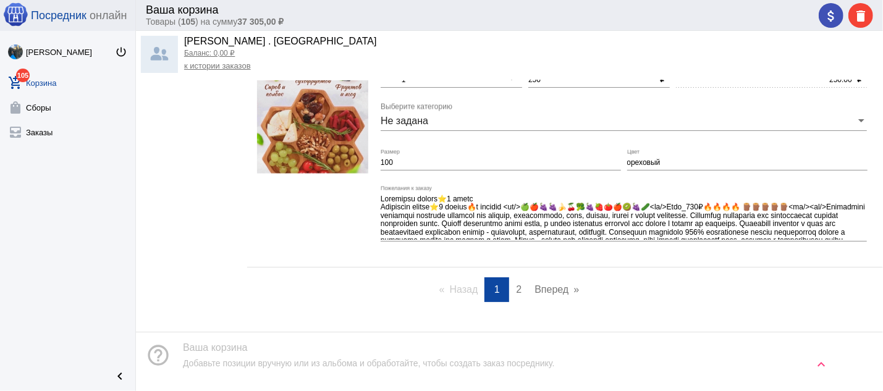
click at [516, 295] on span "2" at bounding box center [519, 289] width 6 height 10
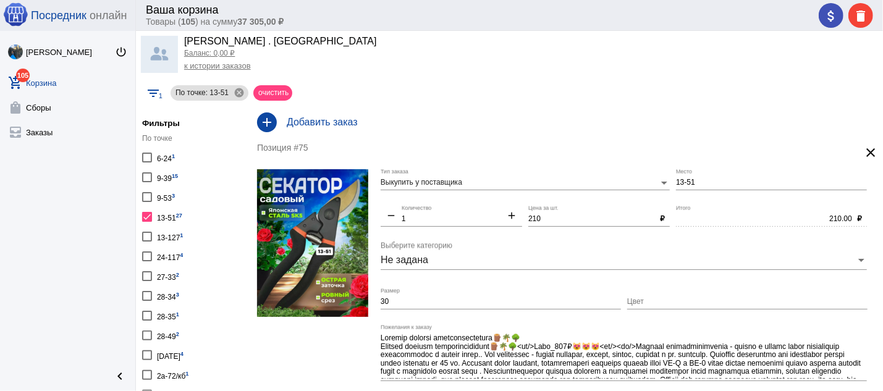
click at [148, 216] on div at bounding box center [147, 217] width 10 height 10
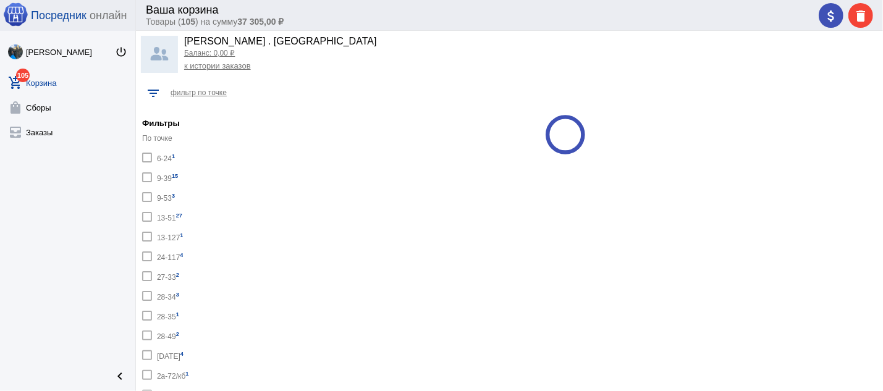
checkbox input "false"
